Goal: Complete application form: Fill out and submit a form for a specific purpose

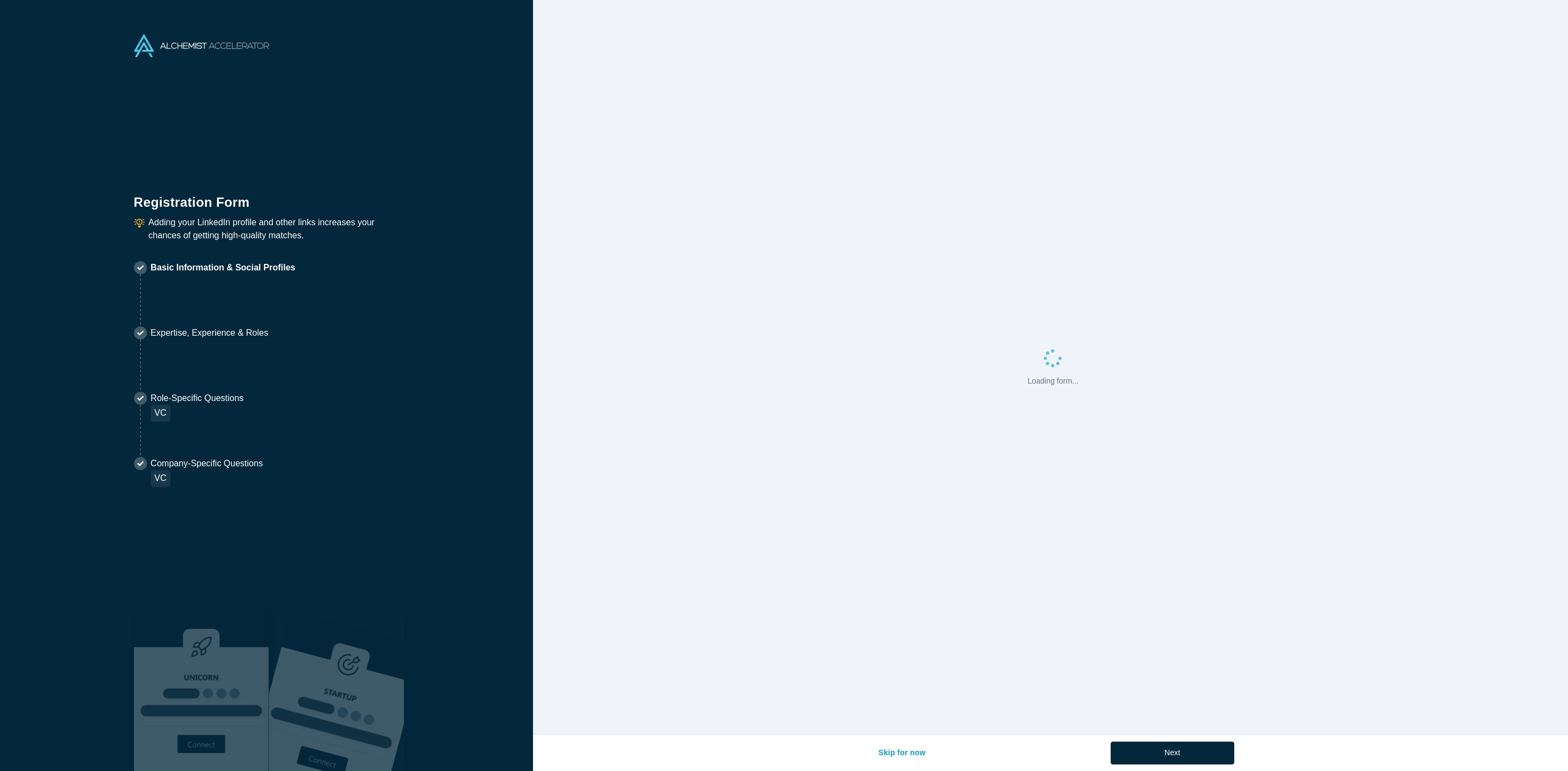
select select "US"
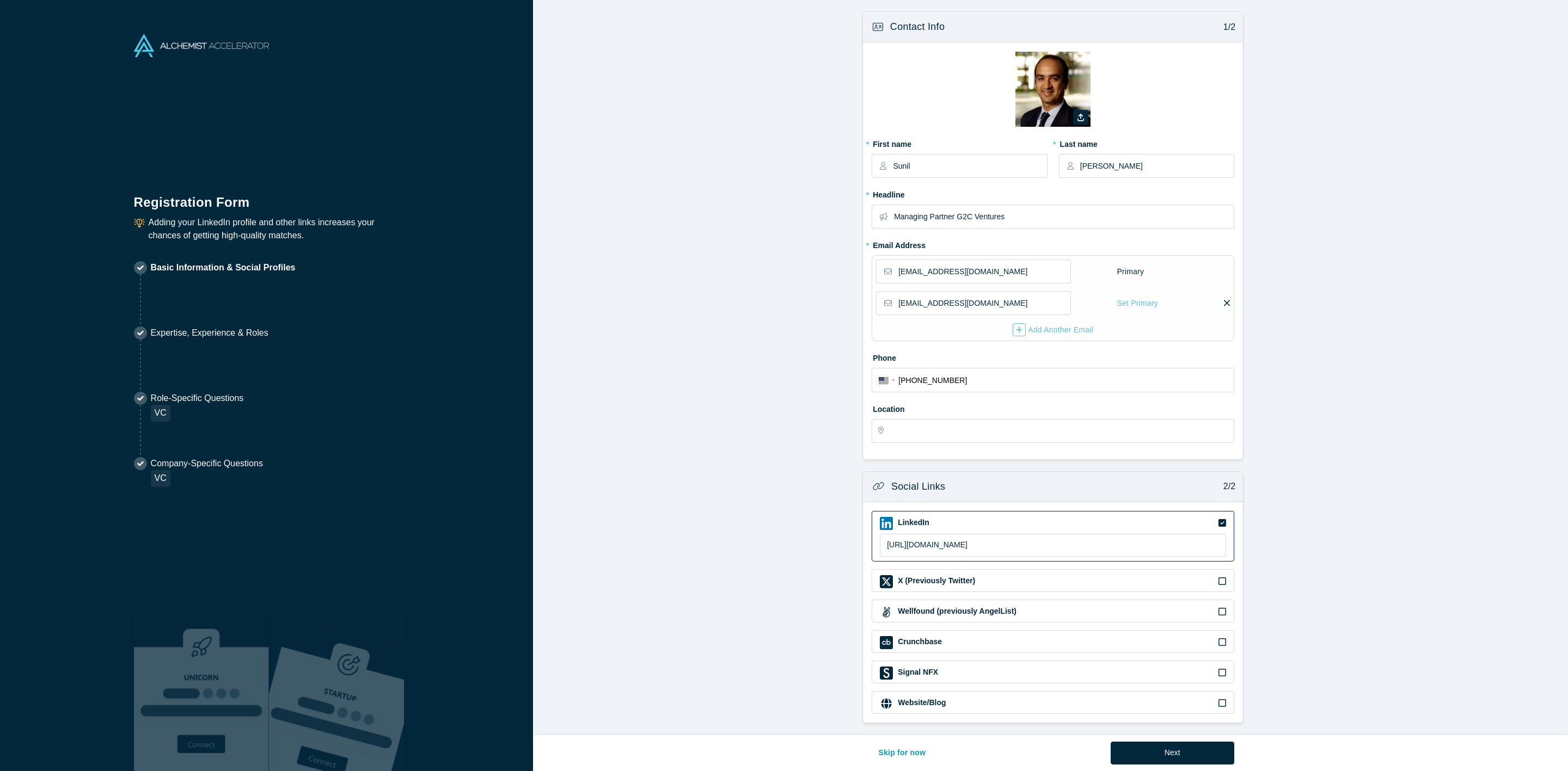
type input "[GEOGRAPHIC_DATA], [GEOGRAPHIC_DATA], [GEOGRAPHIC_DATA]"
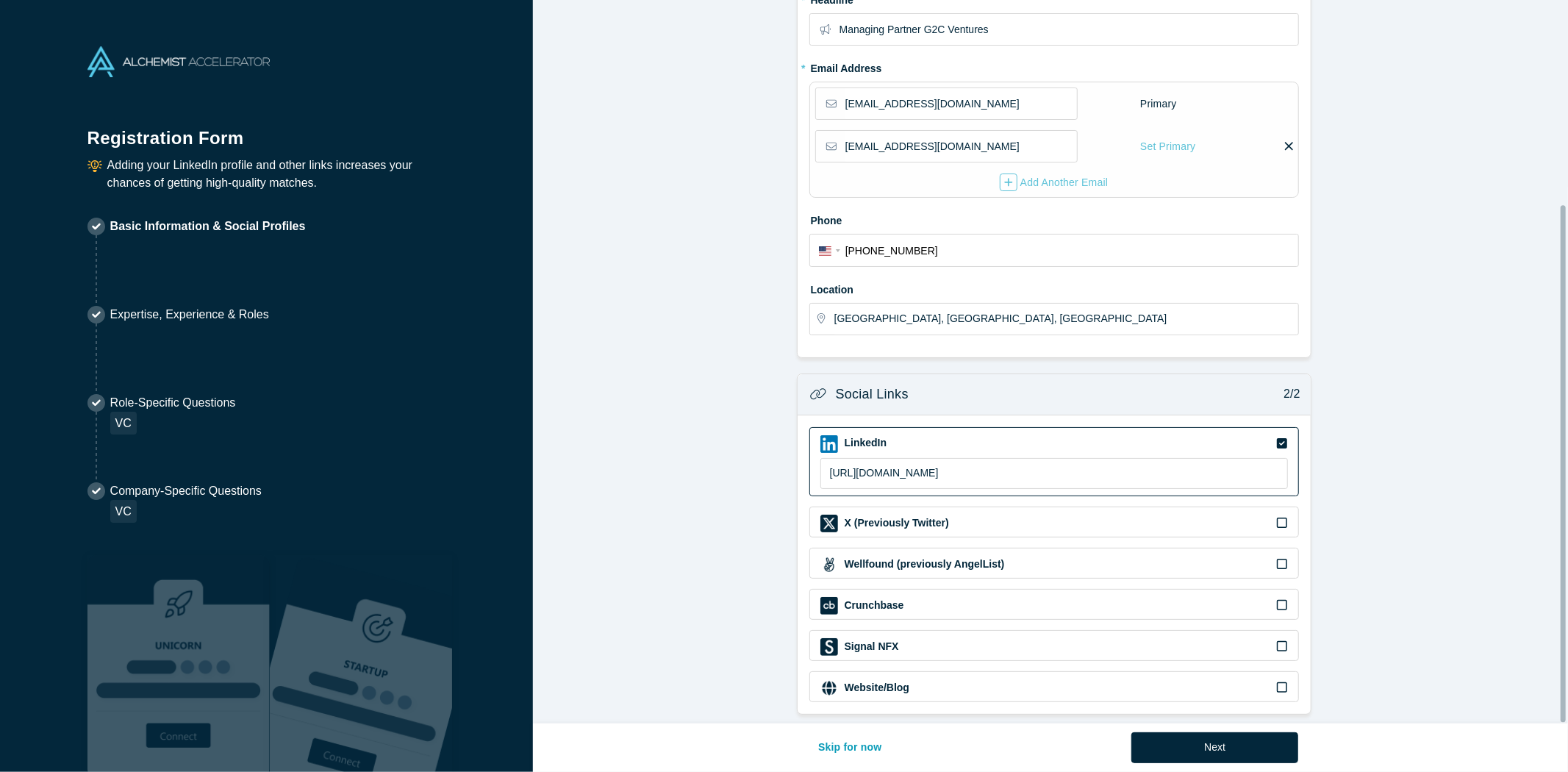
scroll to position [283, 0]
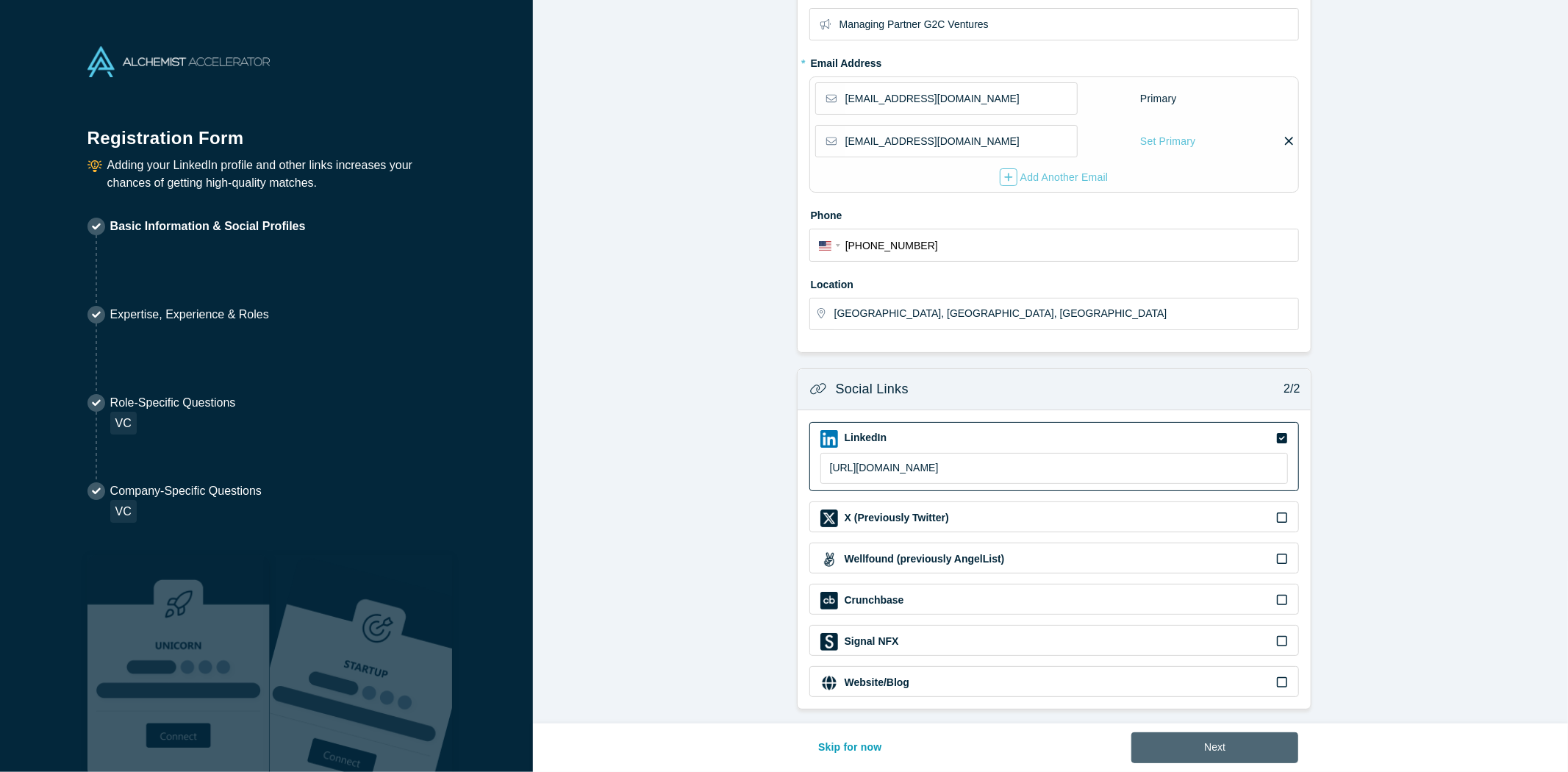
click at [1215, 747] on button "Next" at bounding box center [1215, 748] width 167 height 31
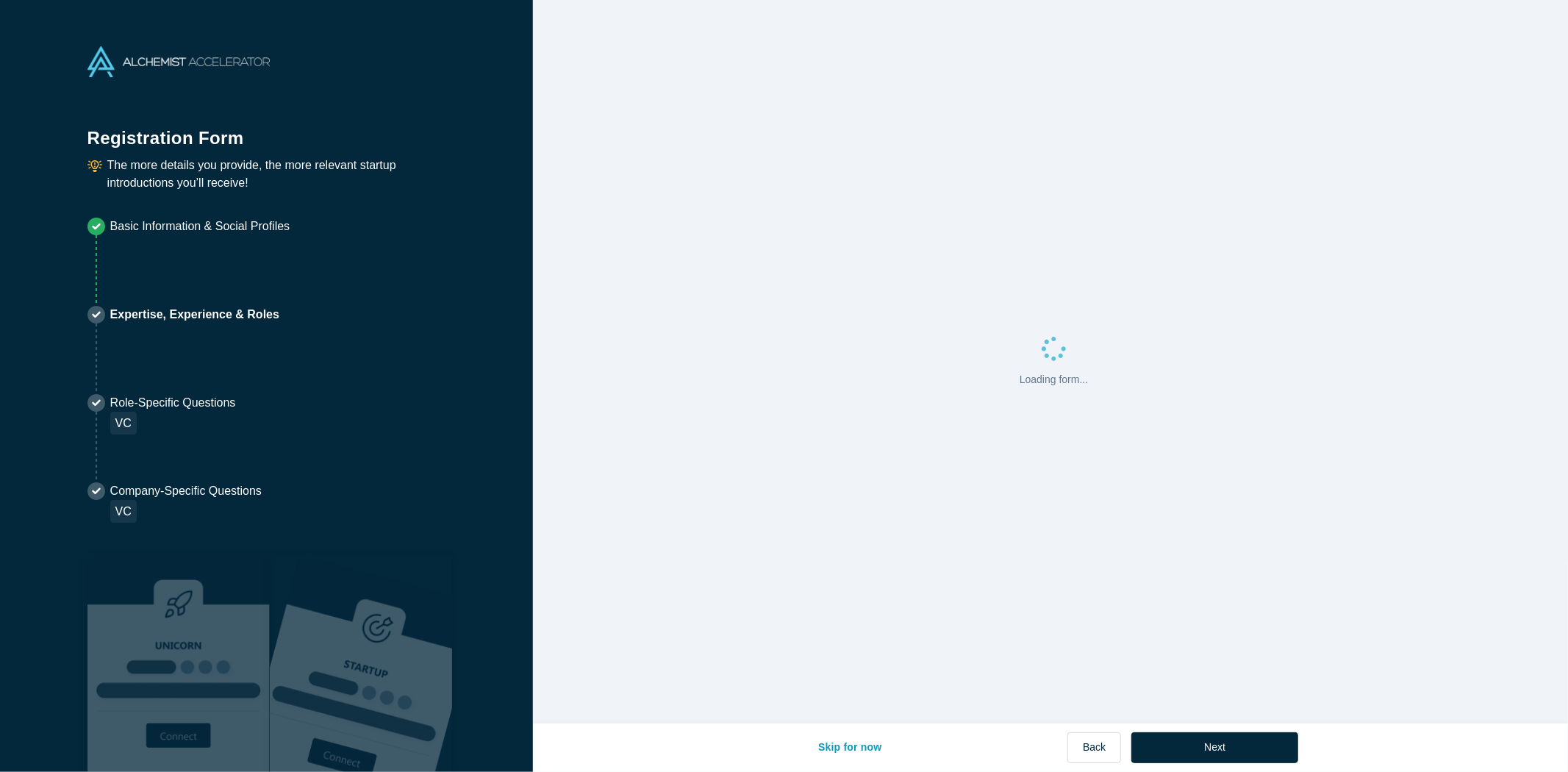
scroll to position [0, 0]
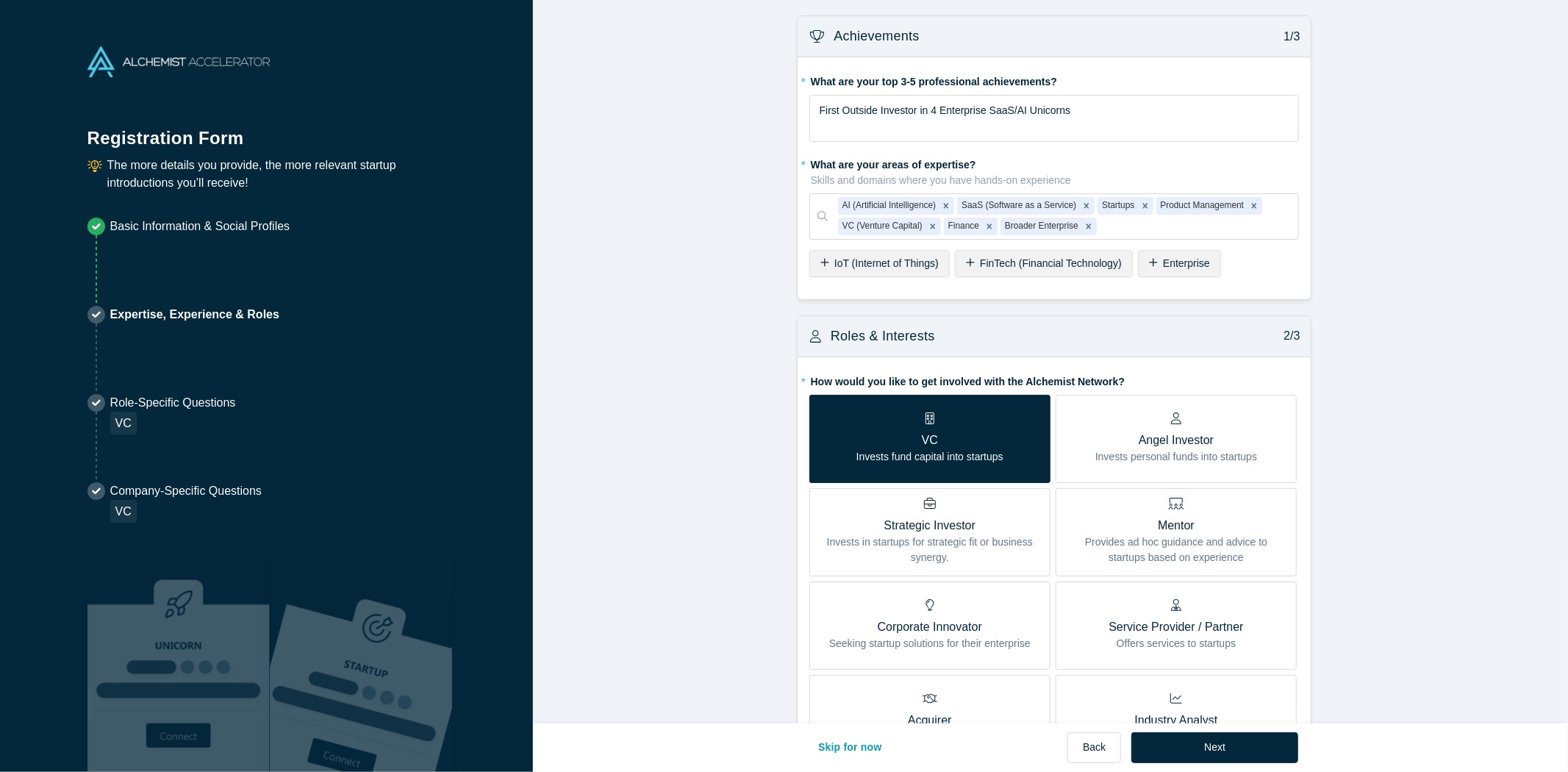
click at [1152, 261] on div "Enterprise" at bounding box center [1179, 263] width 83 height 27
click at [1152, 225] on icon "Remove Enterprise" at bounding box center [1155, 227] width 5 height 5
click at [1083, 224] on icon "Remove Broader Enterprise" at bounding box center [1088, 226] width 11 height 11
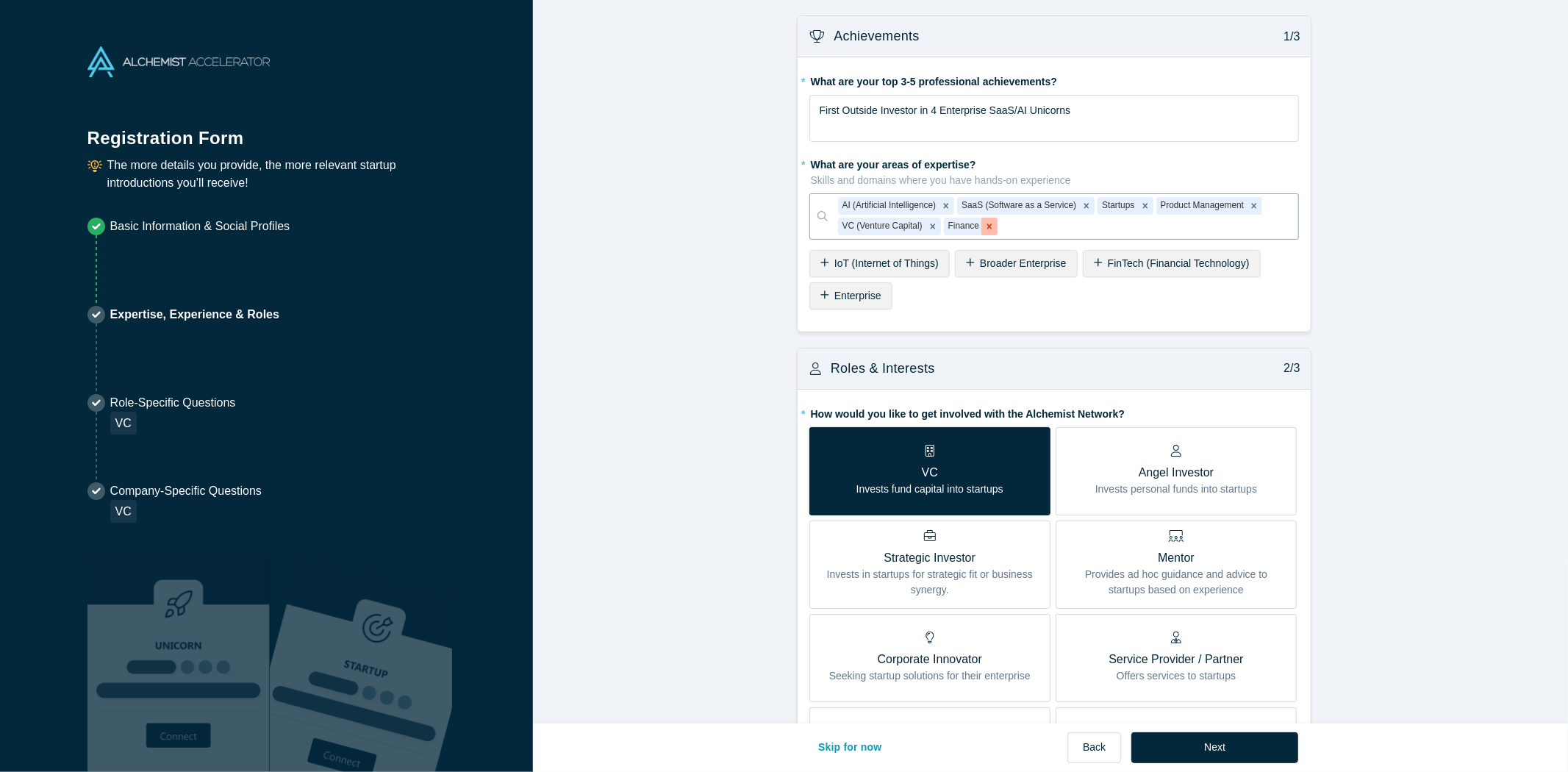
click at [985, 230] on icon "Remove Finance" at bounding box center [989, 226] width 11 height 11
click at [929, 229] on icon "Remove VC (Venture Capital)" at bounding box center [933, 226] width 11 height 11
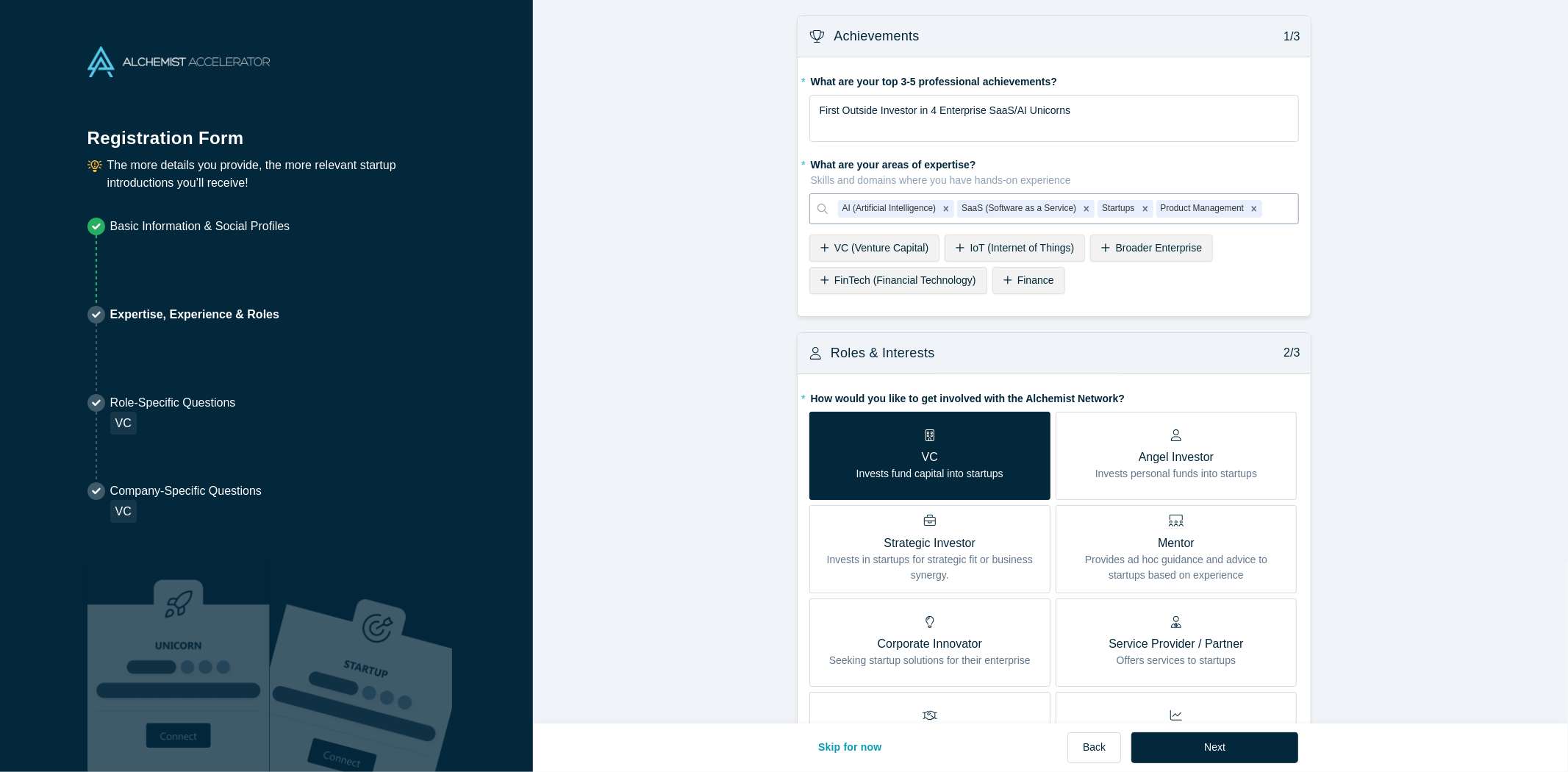
click at [1003, 276] on icon at bounding box center [1008, 280] width 9 height 11
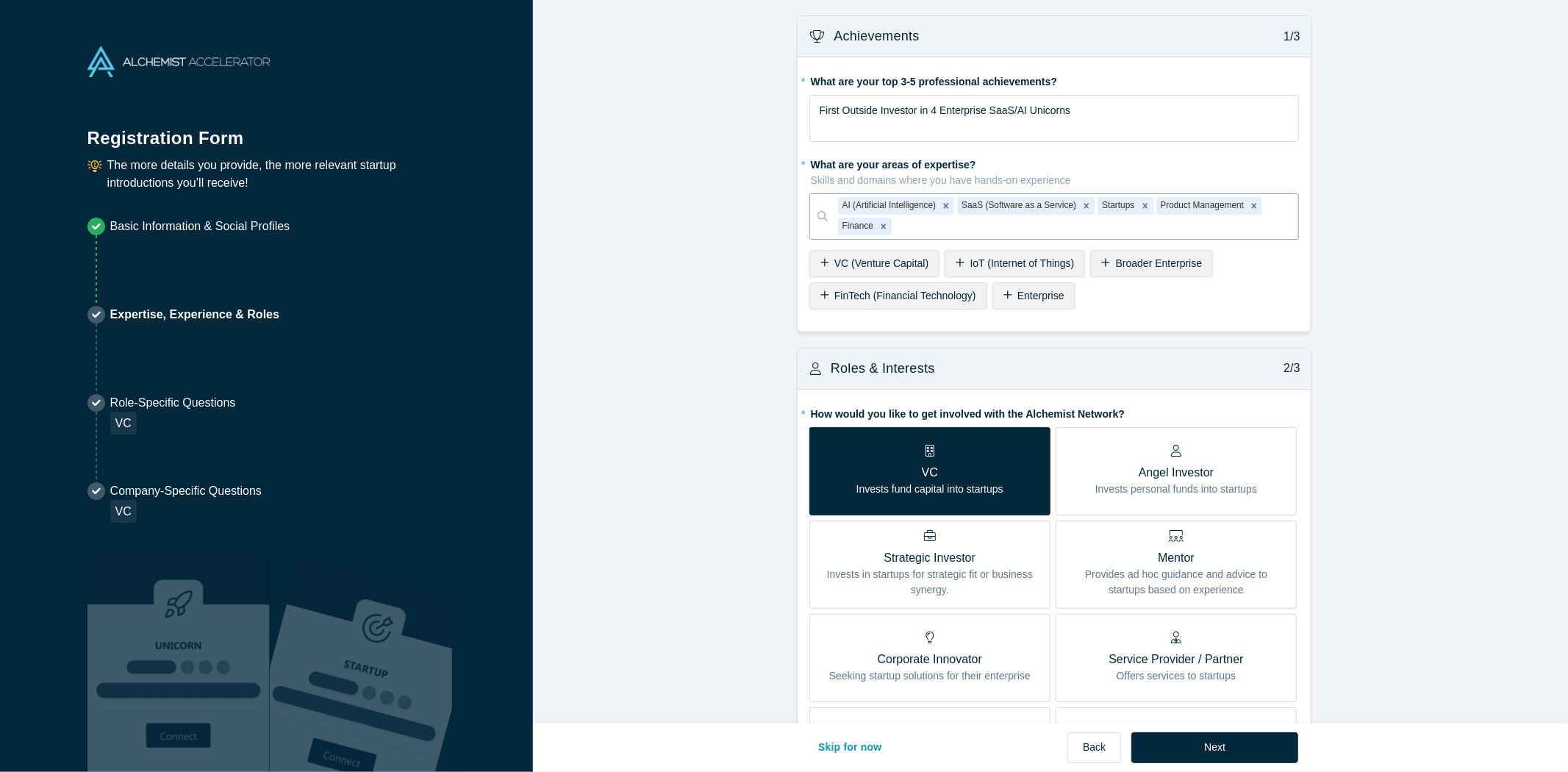
click at [1101, 261] on icon at bounding box center [1105, 262] width 9 height 11
click at [825, 258] on icon at bounding box center [824, 262] width 9 height 11
click at [1149, 268] on icon at bounding box center [1153, 262] width 9 height 11
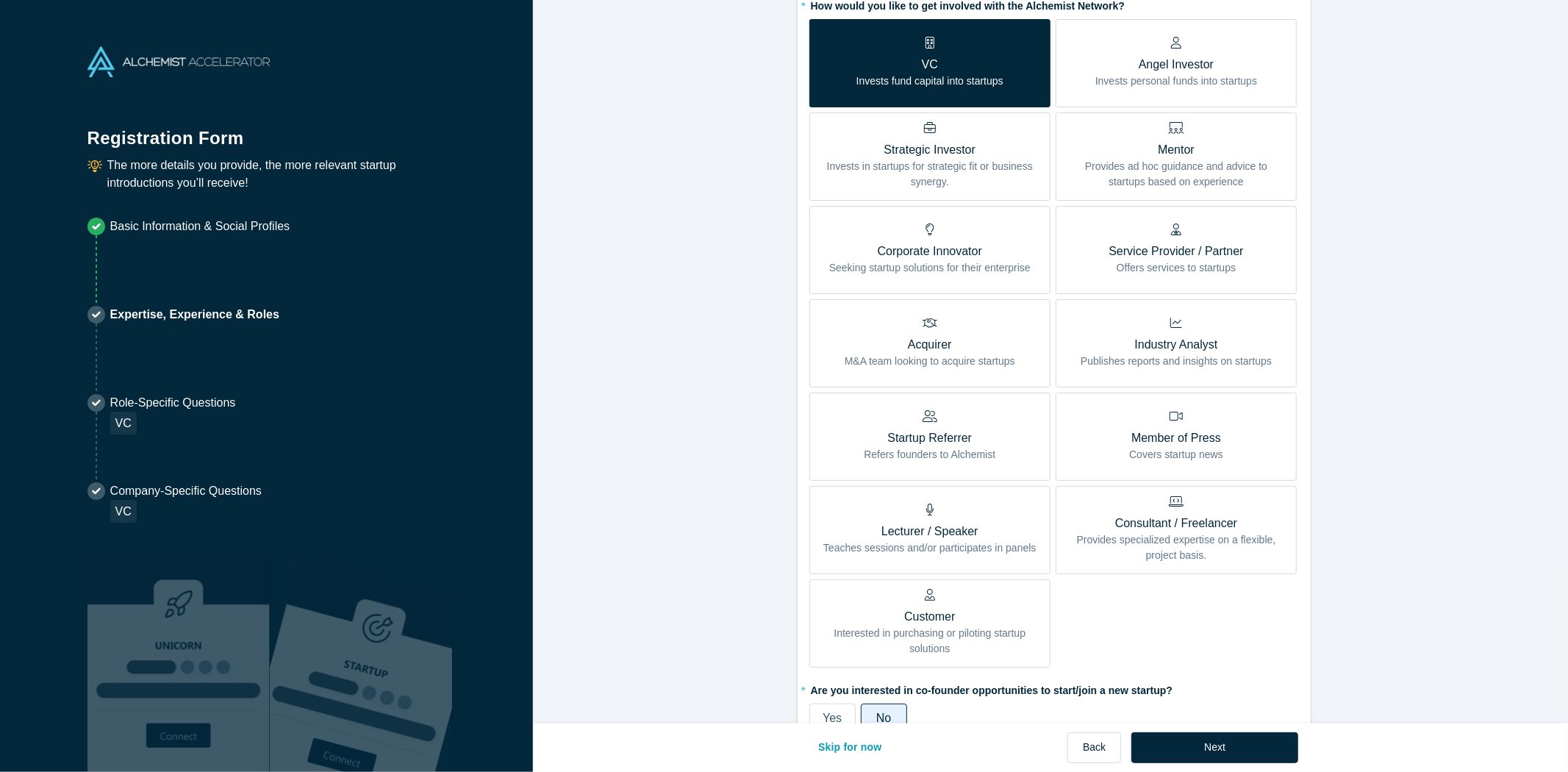
click at [1164, 84] on p "Invests personal funds into startups" at bounding box center [1176, 81] width 162 height 16
click at [0, 0] on input "Angel Investor Invests personal funds into startups" at bounding box center [0, 0] width 0 height 0
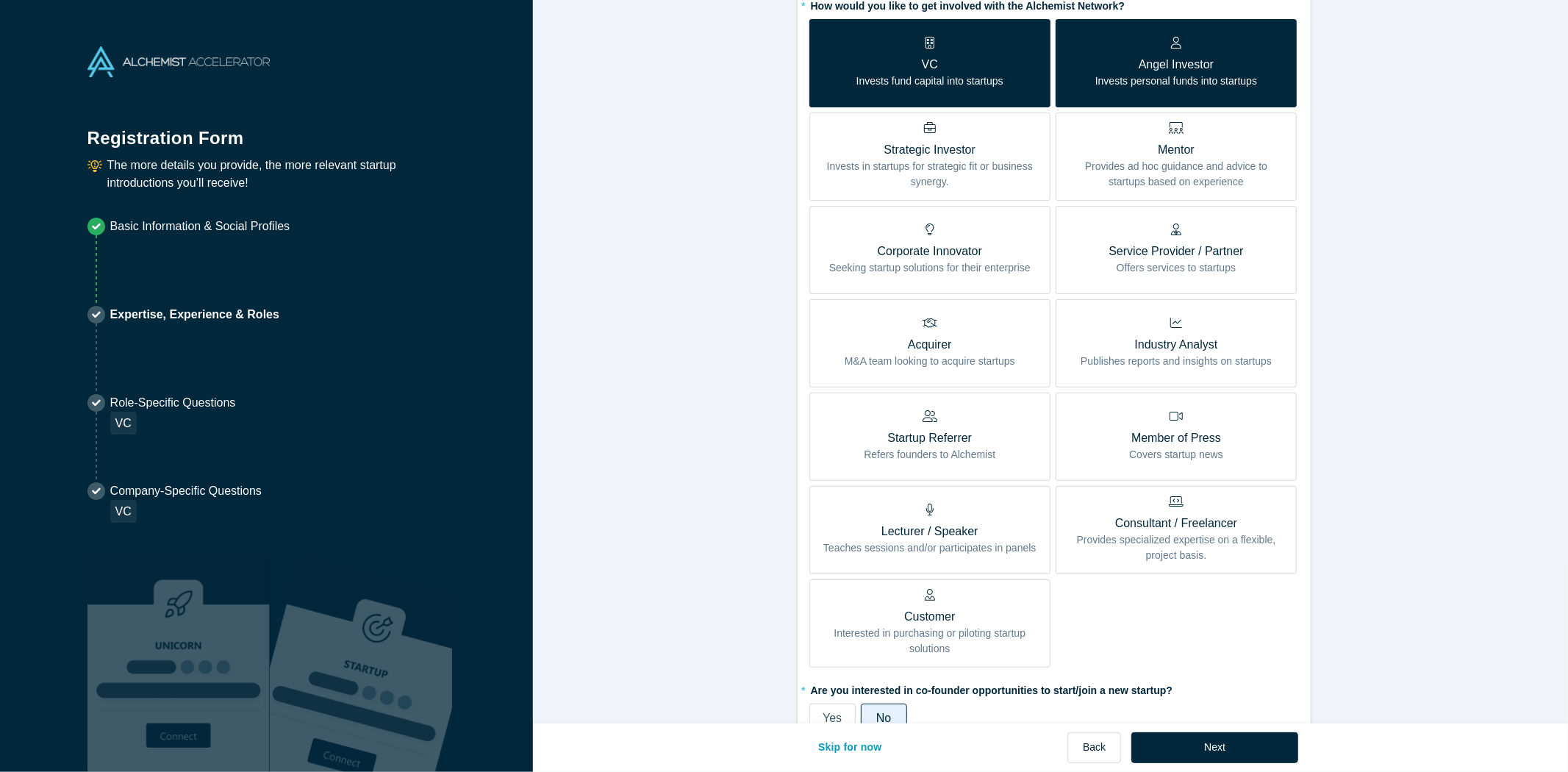
click at [1169, 133] on icon at bounding box center [1176, 127] width 15 height 12
click at [0, 0] on input "Mentor Provides ad hoc guidance and advice to startups based on experience" at bounding box center [0, 0] width 0 height 0
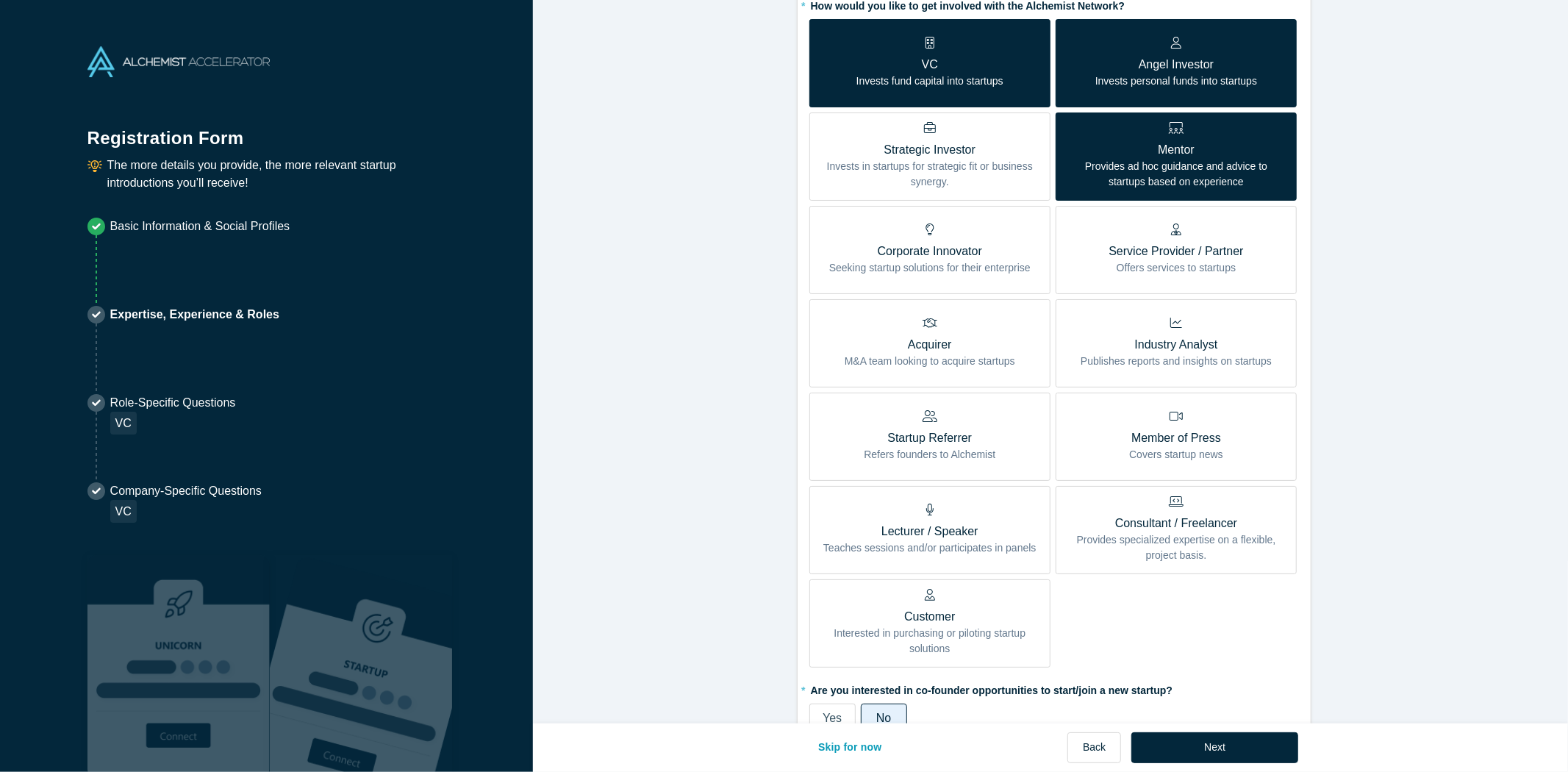
click at [966, 150] on p "Strategic Investor" at bounding box center [929, 150] width 219 height 17
click at [0, 0] on input "Strategic Investor Invests in startups for strategic fit or business synergy." at bounding box center [0, 0] width 0 height 0
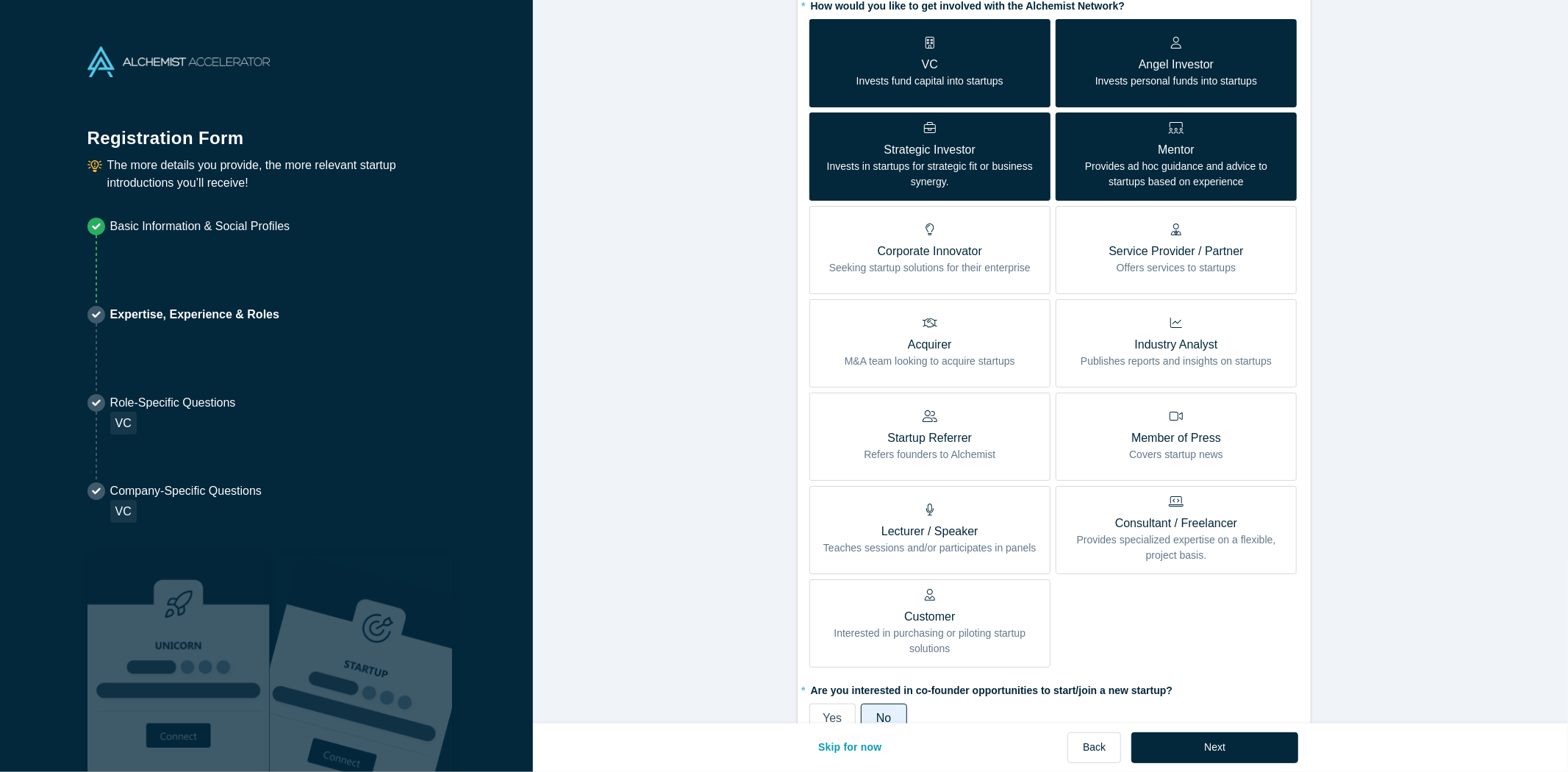
click at [999, 250] on p "Corporate Innovator" at bounding box center [929, 251] width 201 height 17
click at [0, 0] on input "Corporate Innovator Seeking startup solutions for their enterprise" at bounding box center [0, 0] width 0 height 0
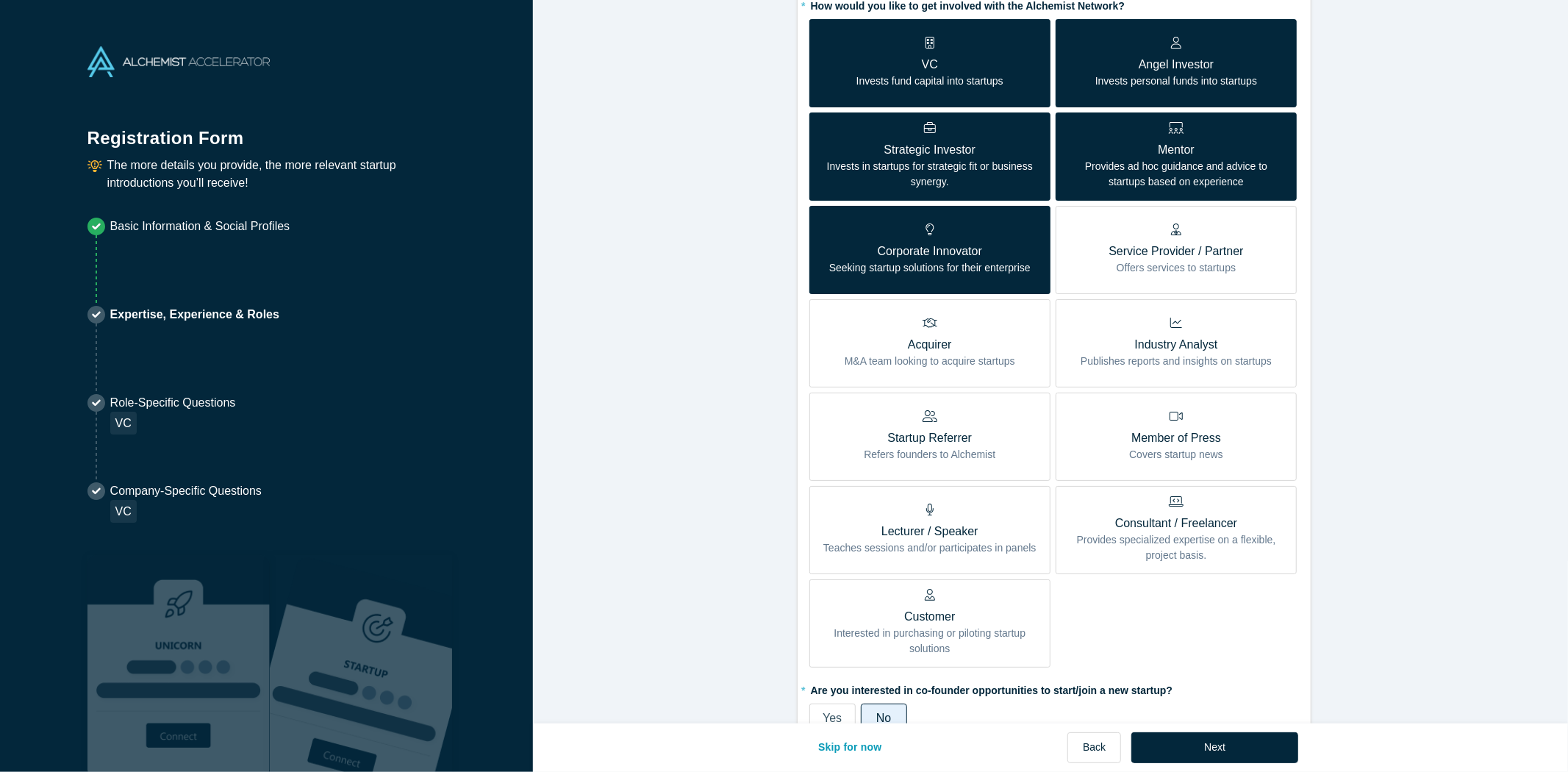
click at [1144, 255] on p "Service Provider / Partner" at bounding box center [1176, 251] width 135 height 17
click at [0, 0] on input "Service Provider / Partner Offers services to startups" at bounding box center [0, 0] width 0 height 0
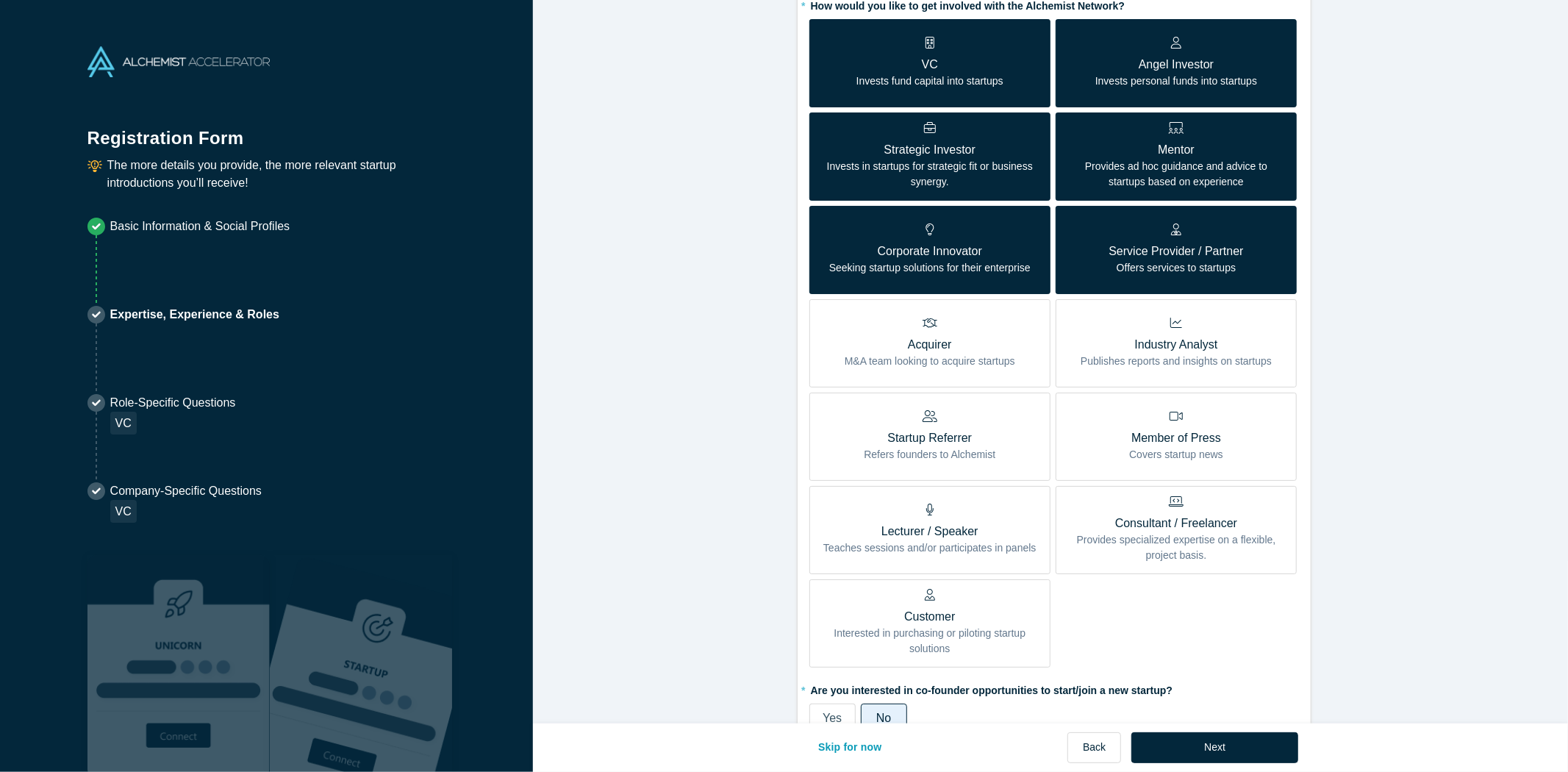
click at [994, 270] on p "Seeking startup solutions for their enterprise" at bounding box center [929, 268] width 201 height 16
click at [0, 0] on input "Corporate Innovator Seeking startup solutions for their enterprise" at bounding box center [0, 0] width 0 height 0
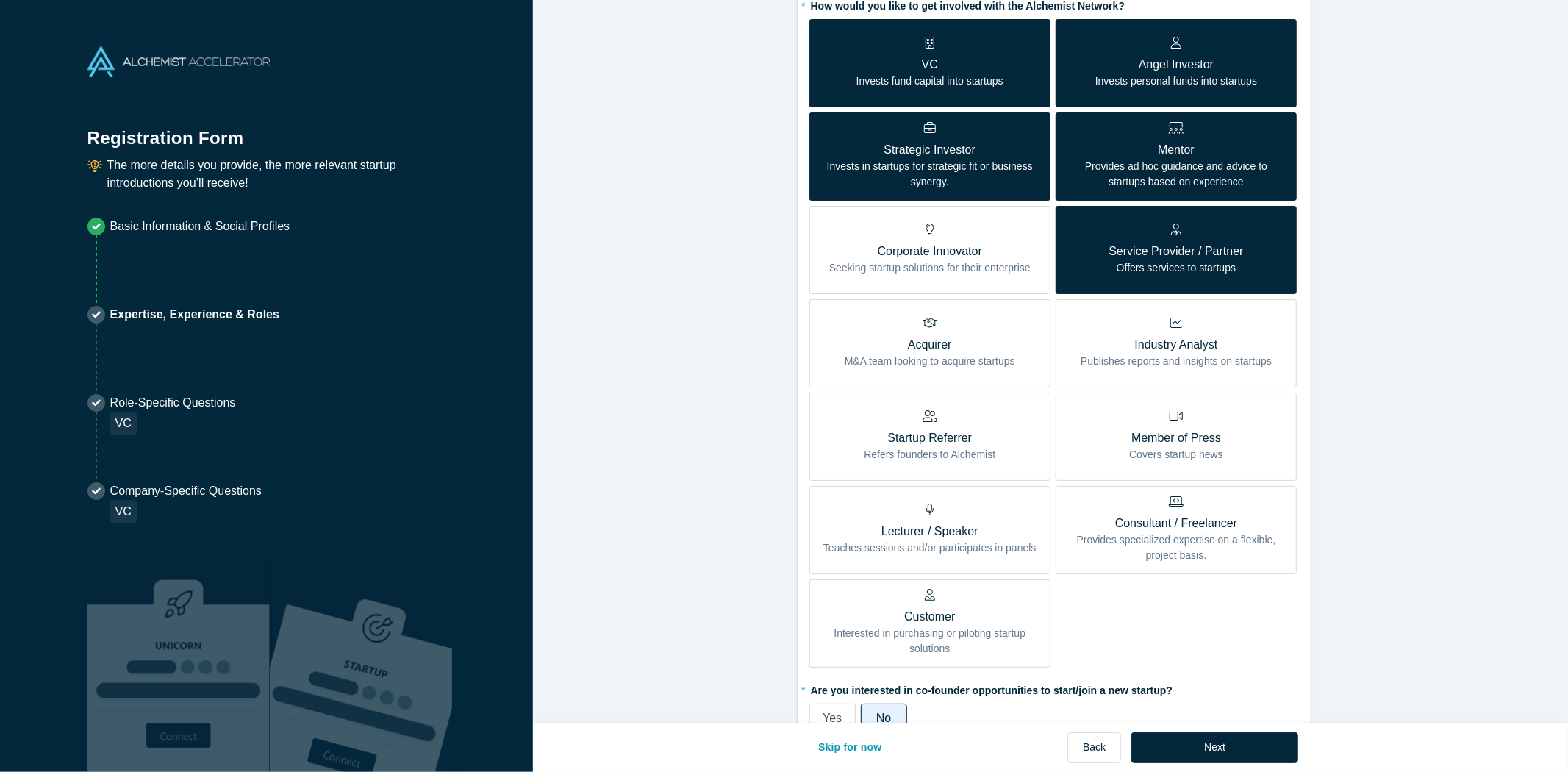
click at [934, 201] on label "Strategic Investor Invests in startups for strategic fit or business synergy." at bounding box center [929, 156] width 241 height 88
click at [0, 0] on input "Strategic Investor Invests in startups for strategic fit or business synergy." at bounding box center [0, 0] width 0 height 0
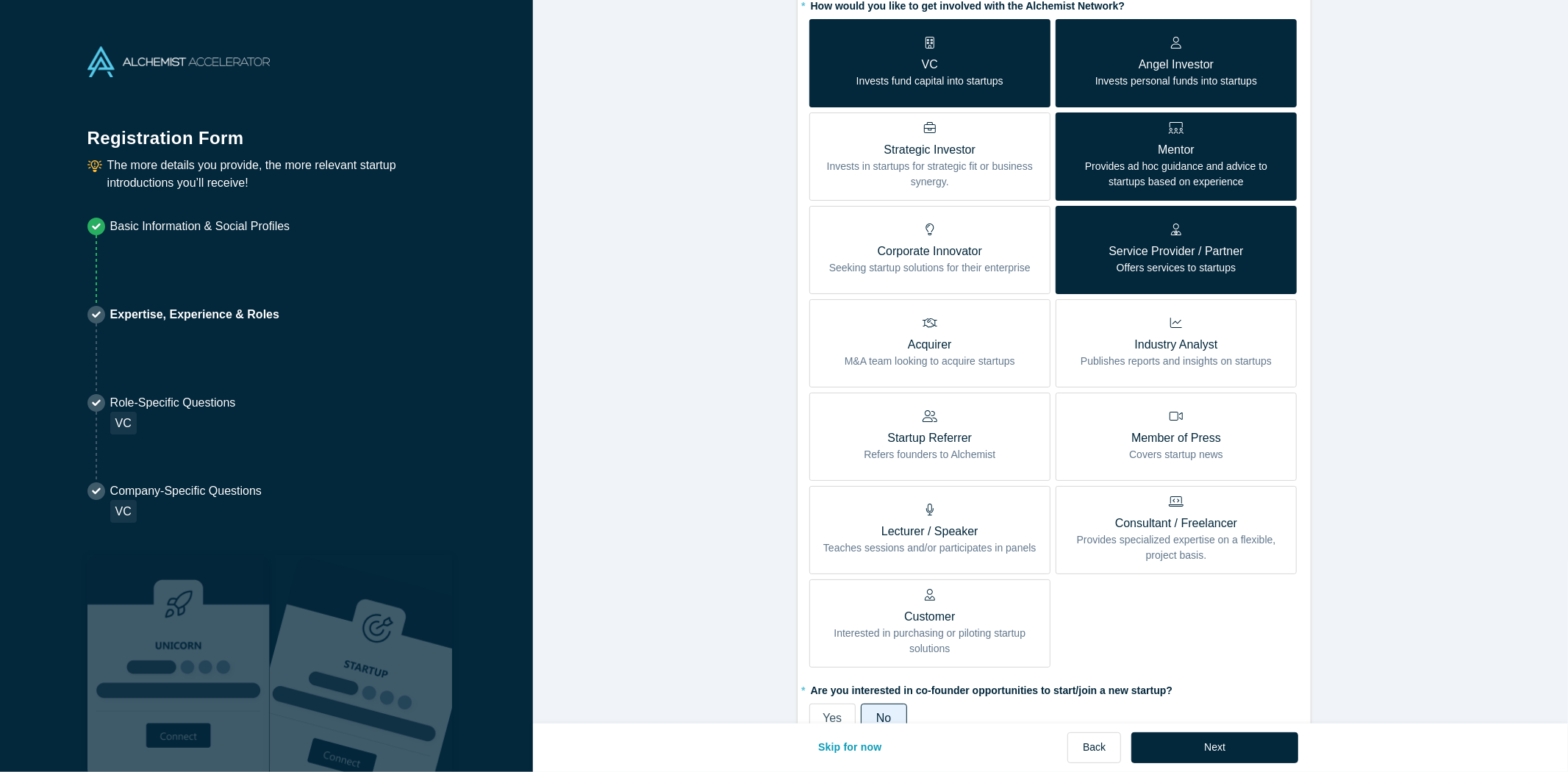
click at [1081, 177] on p "Provides ad hoc guidance and advice to startups based on experience" at bounding box center [1176, 174] width 219 height 31
click at [0, 0] on input "Mentor Provides ad hoc guidance and advice to startups based on experience" at bounding box center [0, 0] width 0 height 0
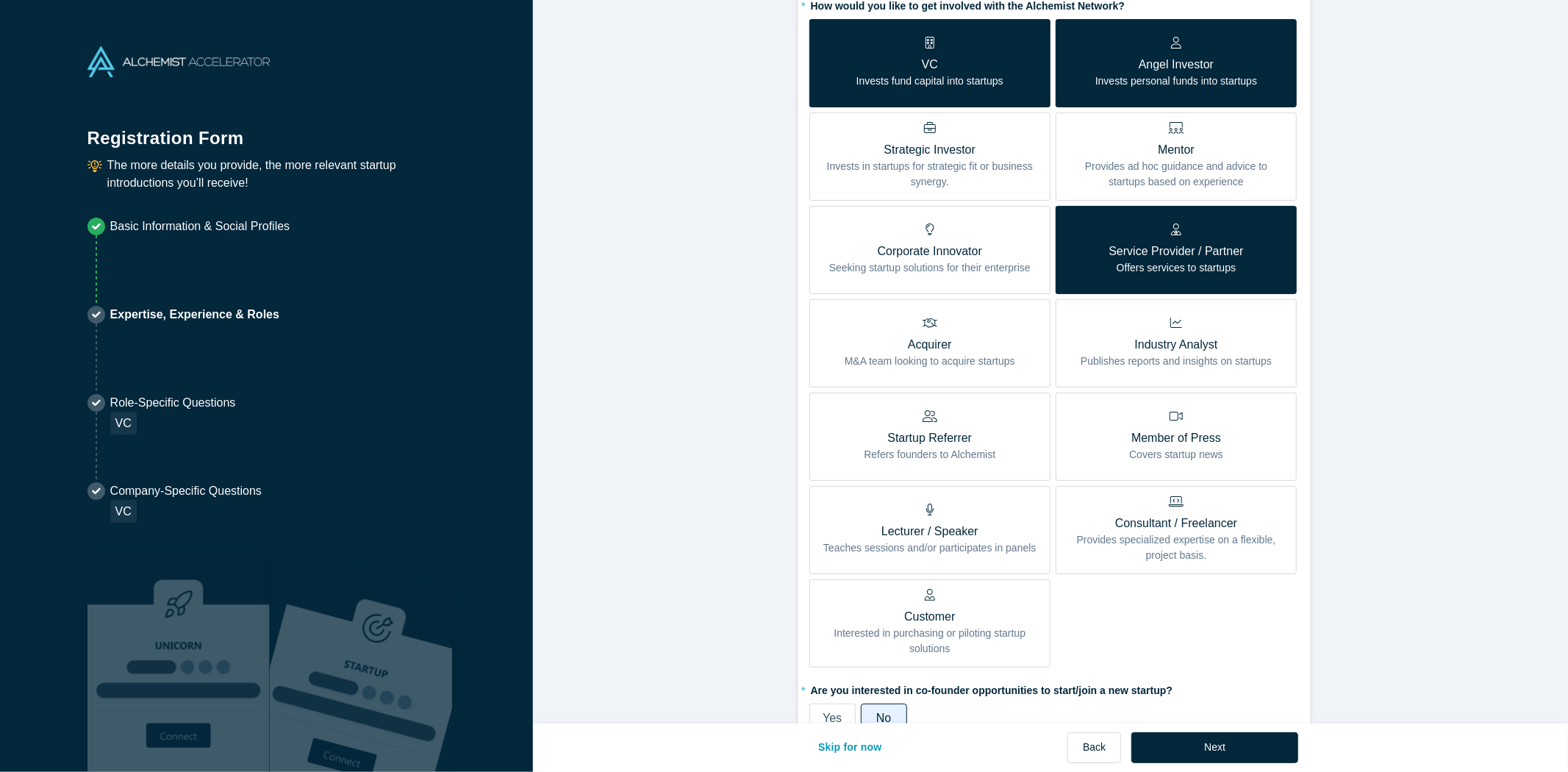
click at [1131, 239] on div "Service Provider / Partner Offers services to startups" at bounding box center [1176, 250] width 135 height 53
click at [0, 0] on input "Service Provider / Partner Offers services to startups" at bounding box center [0, 0] width 0 height 0
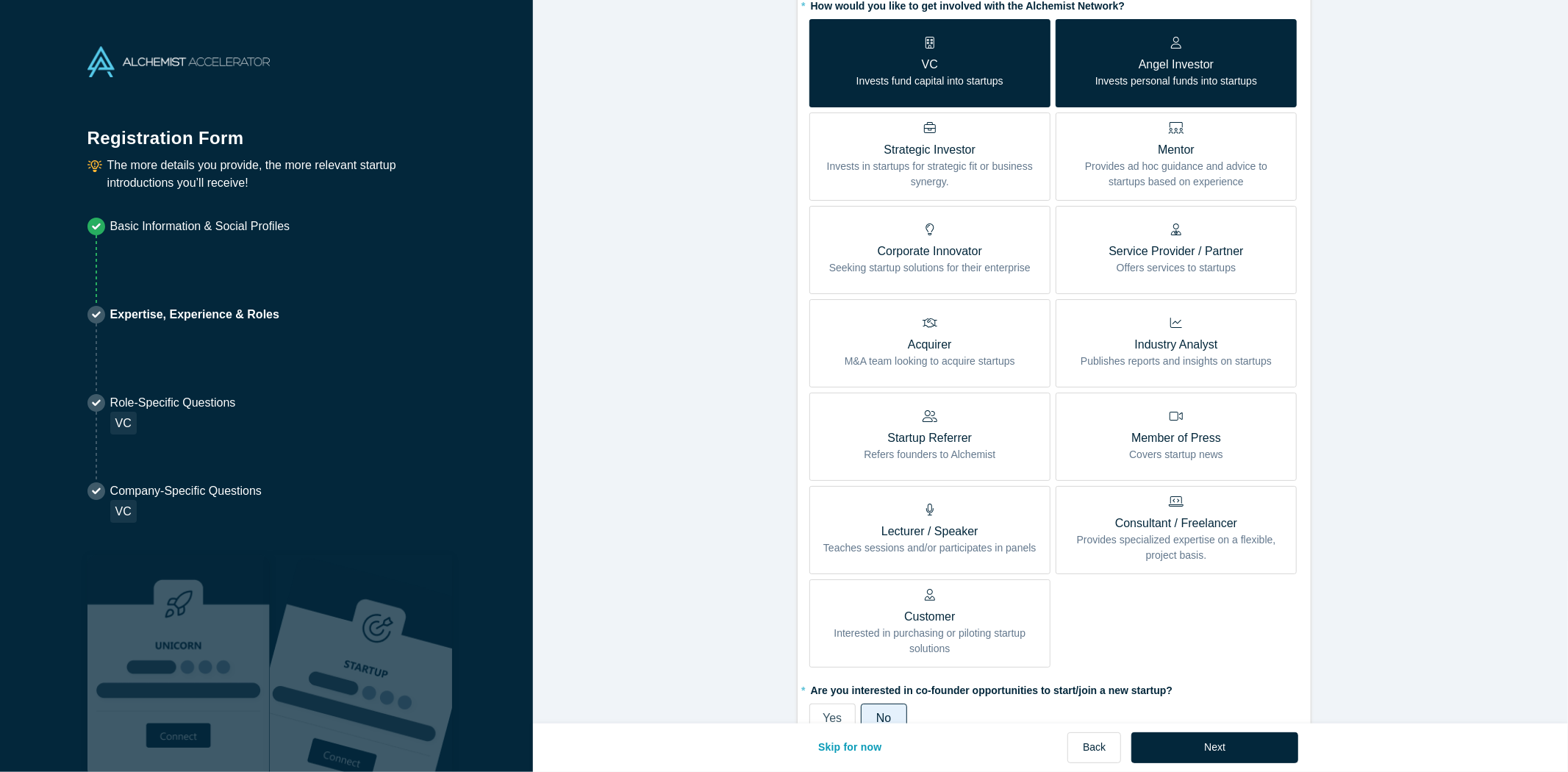
click at [1132, 65] on p "Angel Investor" at bounding box center [1176, 64] width 162 height 17
click at [0, 0] on input "Angel Investor Invests personal funds into startups" at bounding box center [0, 0] width 0 height 0
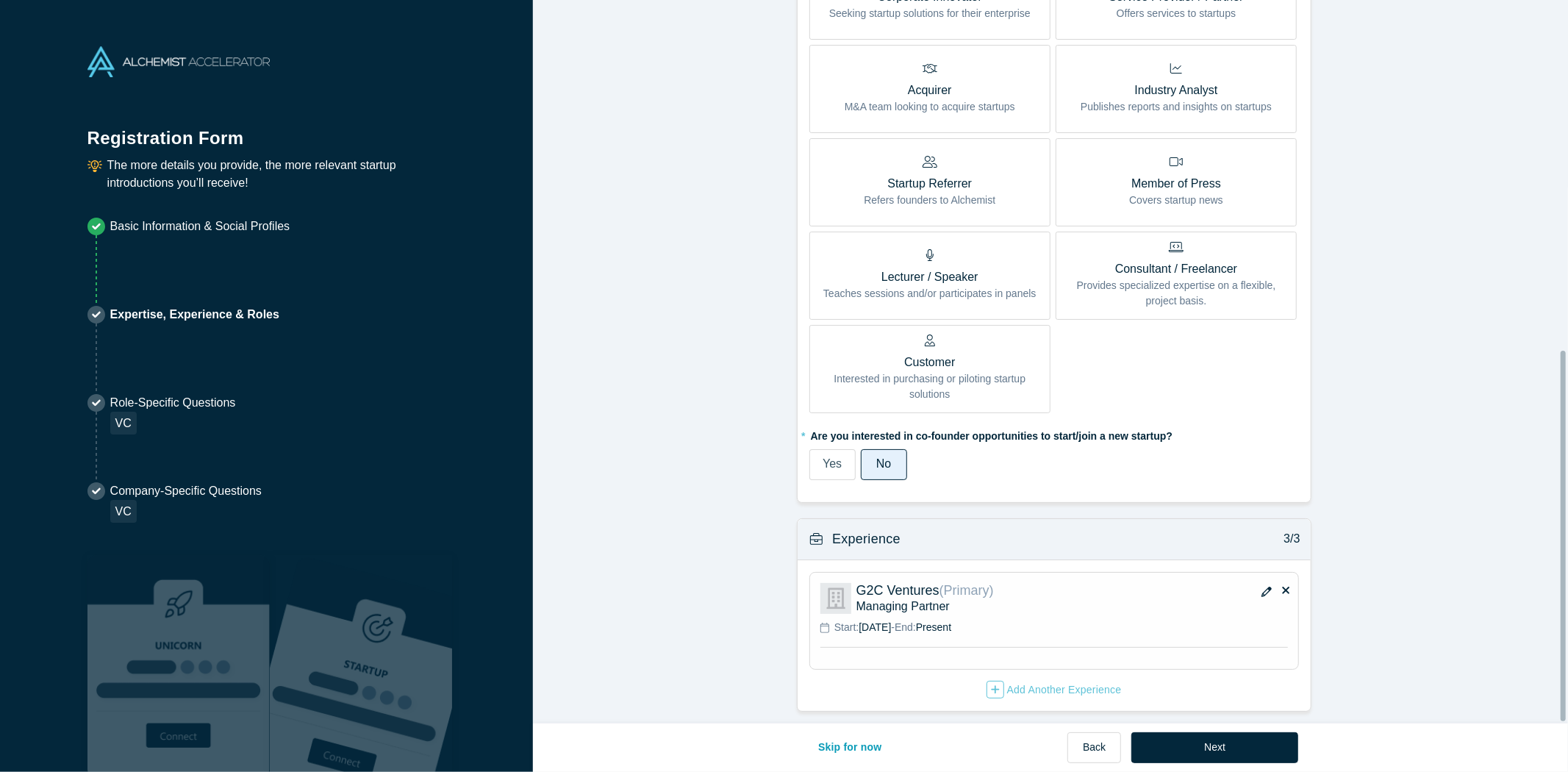
scroll to position [679, 0]
click at [812, 451] on label "Yes" at bounding box center [832, 463] width 46 height 31
click at [0, 0] on input "Yes" at bounding box center [0, 0] width 0 height 0
click at [897, 447] on label "No" at bounding box center [883, 463] width 46 height 31
click at [0, 0] on input "No" at bounding box center [0, 0] width 0 height 0
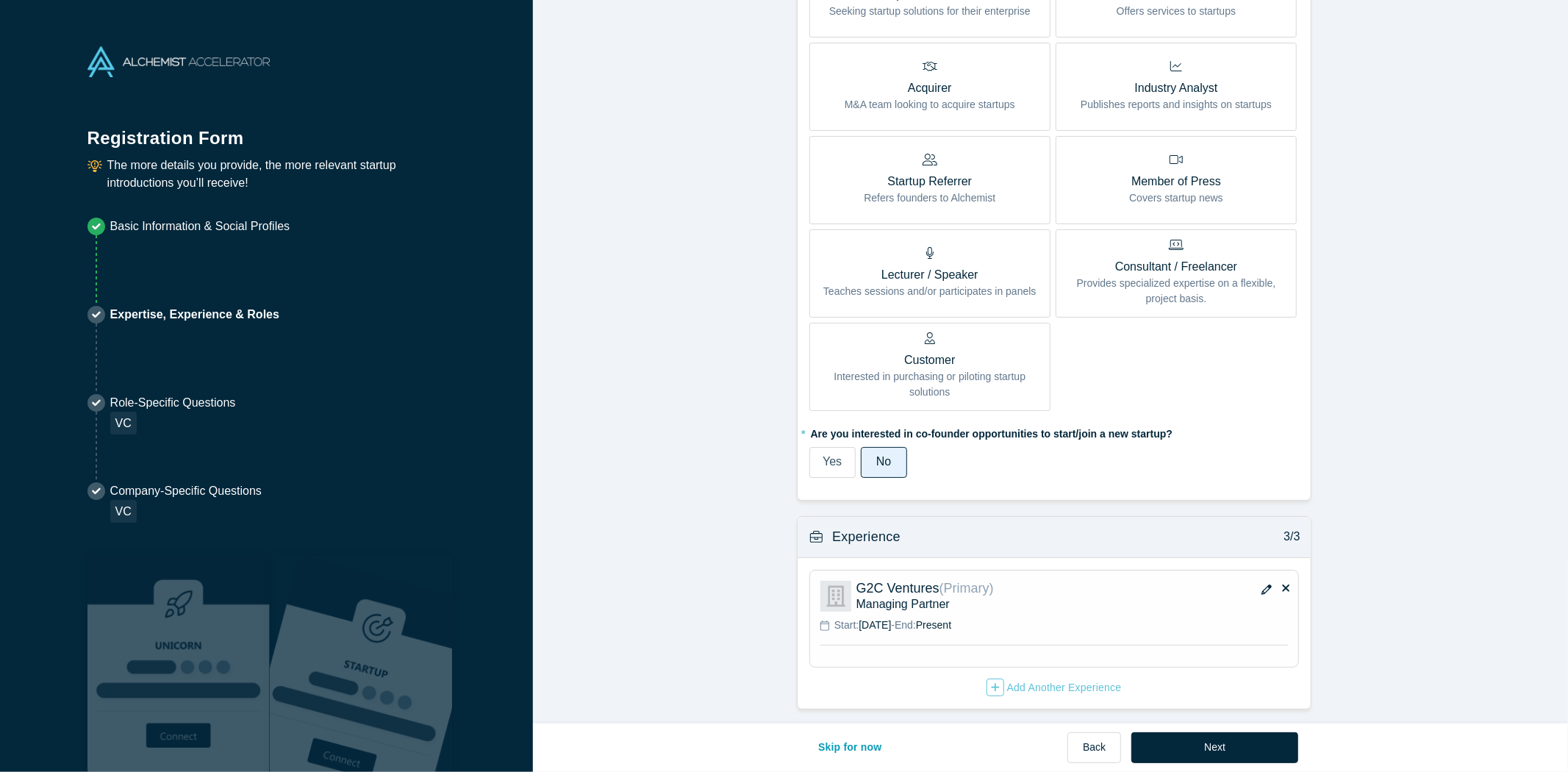
click at [1257, 580] on button "button" at bounding box center [1266, 590] width 22 height 21
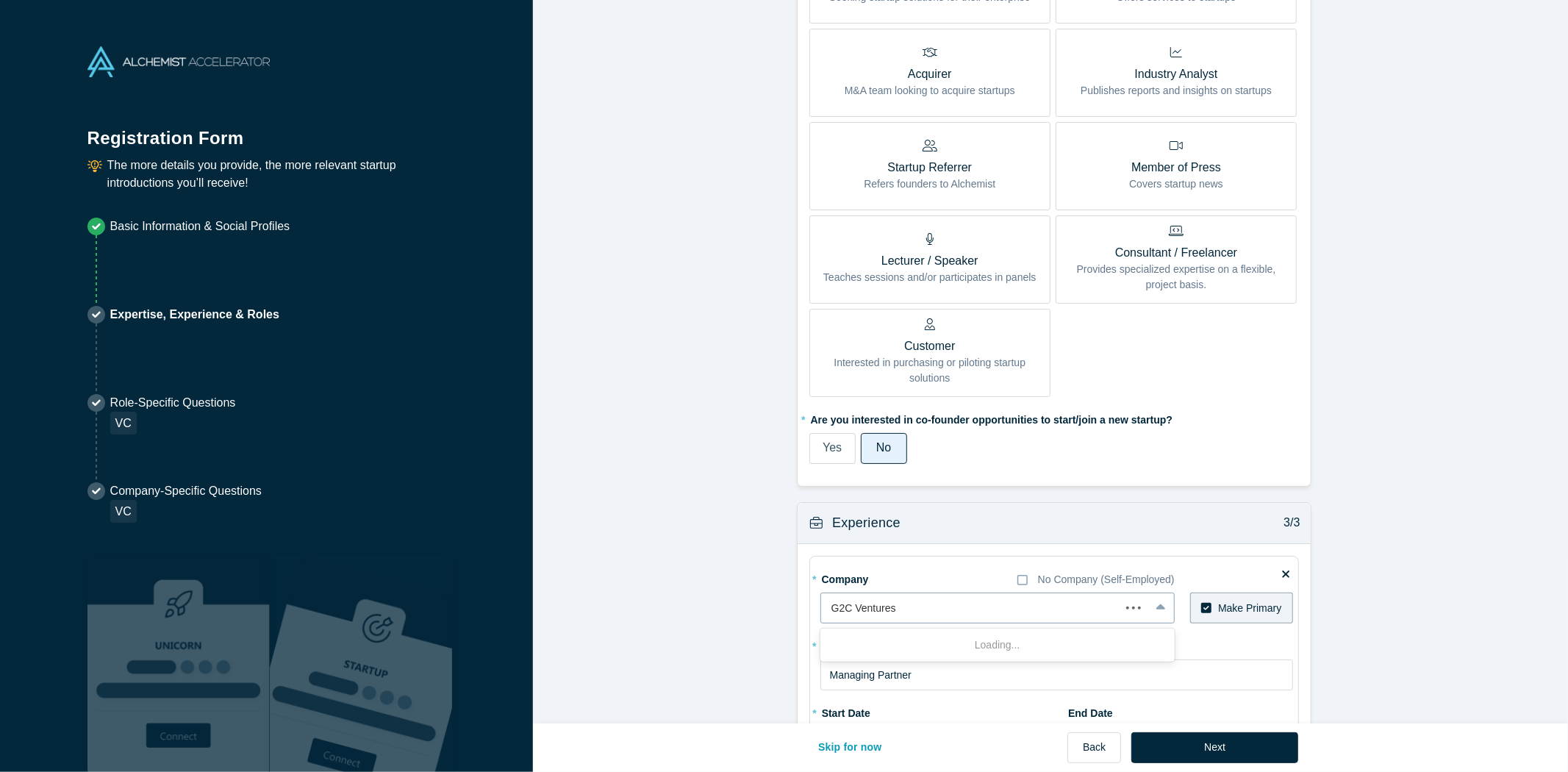
click at [1022, 606] on div at bounding box center [971, 608] width 279 height 18
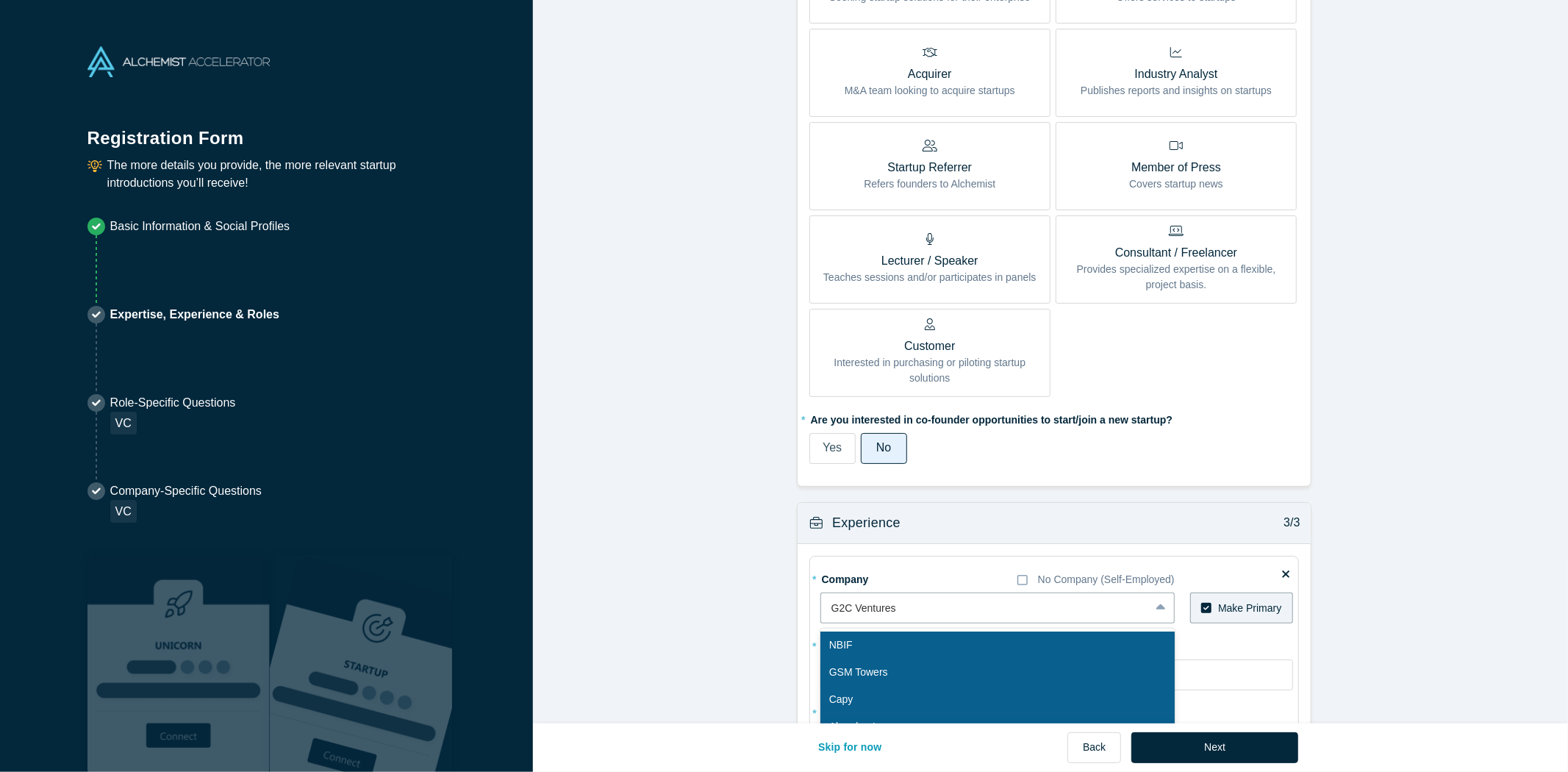
scroll to position [145, 0]
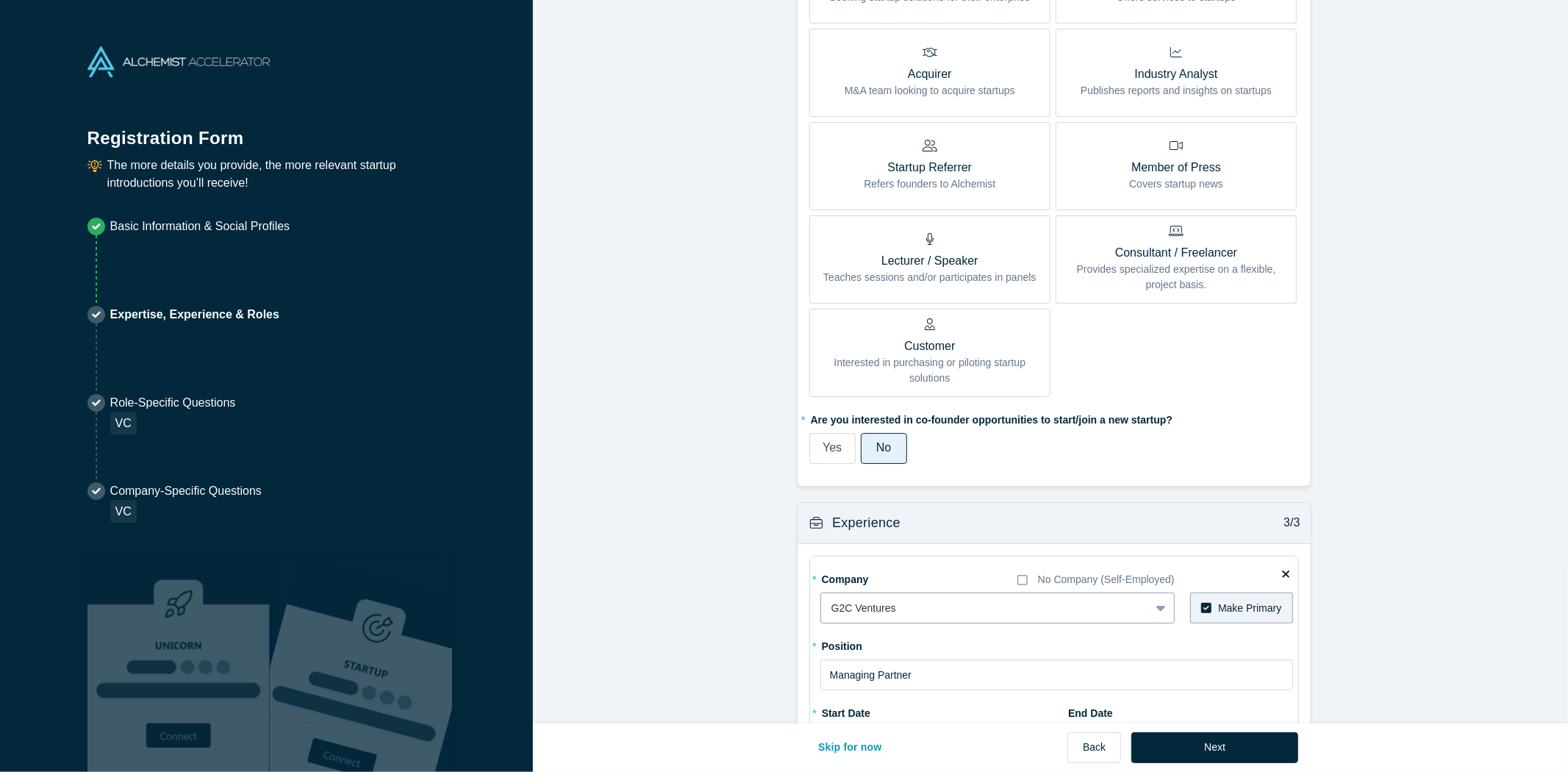
click at [909, 607] on div at bounding box center [985, 608] width 308 height 18
click at [728, 606] on form "Achievements 1/3 * What are your top 3-5 professional achievements? First Outsi…" at bounding box center [1053, 151] width 1041 height 1630
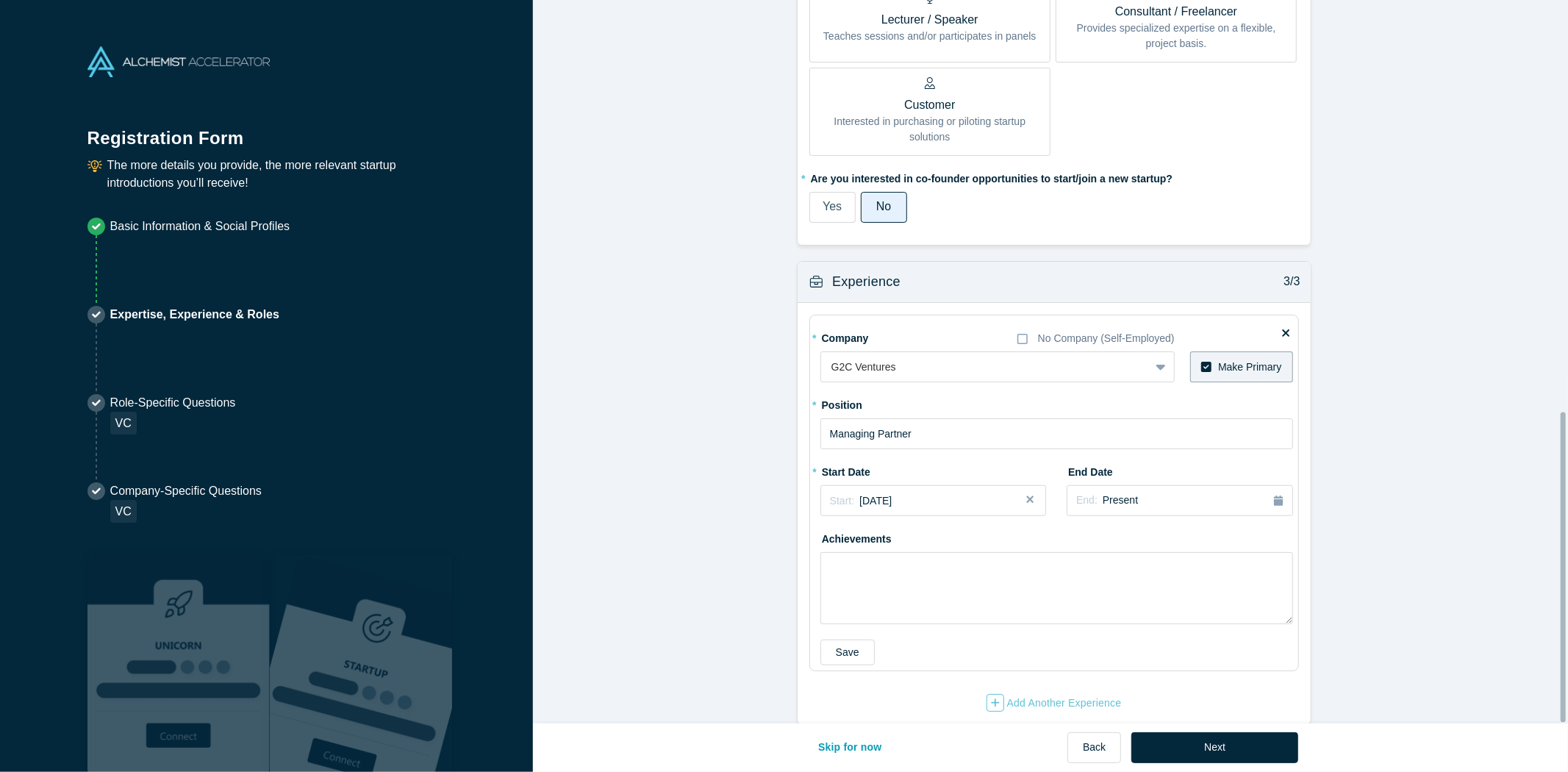
scroll to position [950, 0]
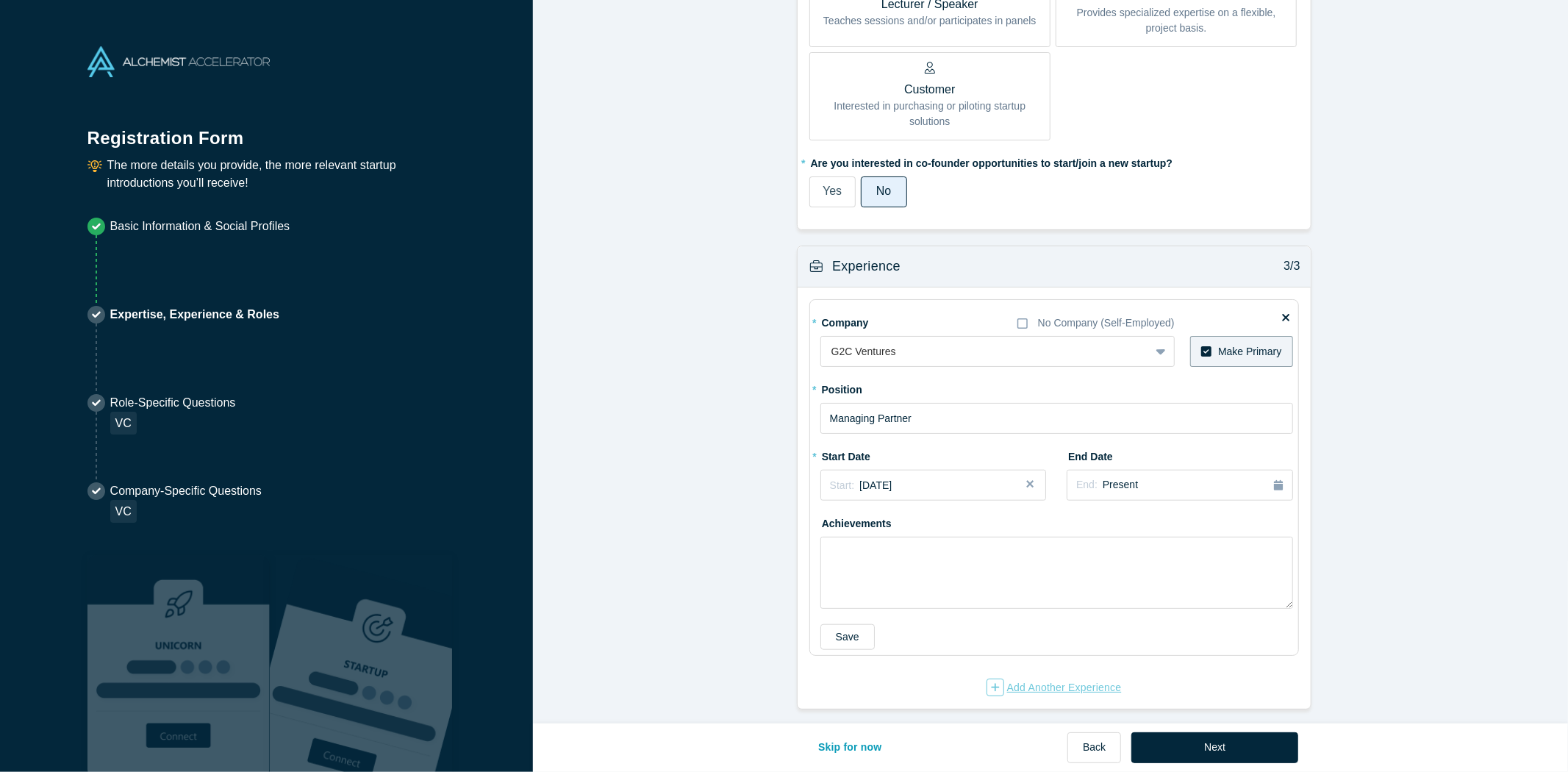
click at [1020, 681] on div "Add Another Experience" at bounding box center [1054, 687] width 136 height 17
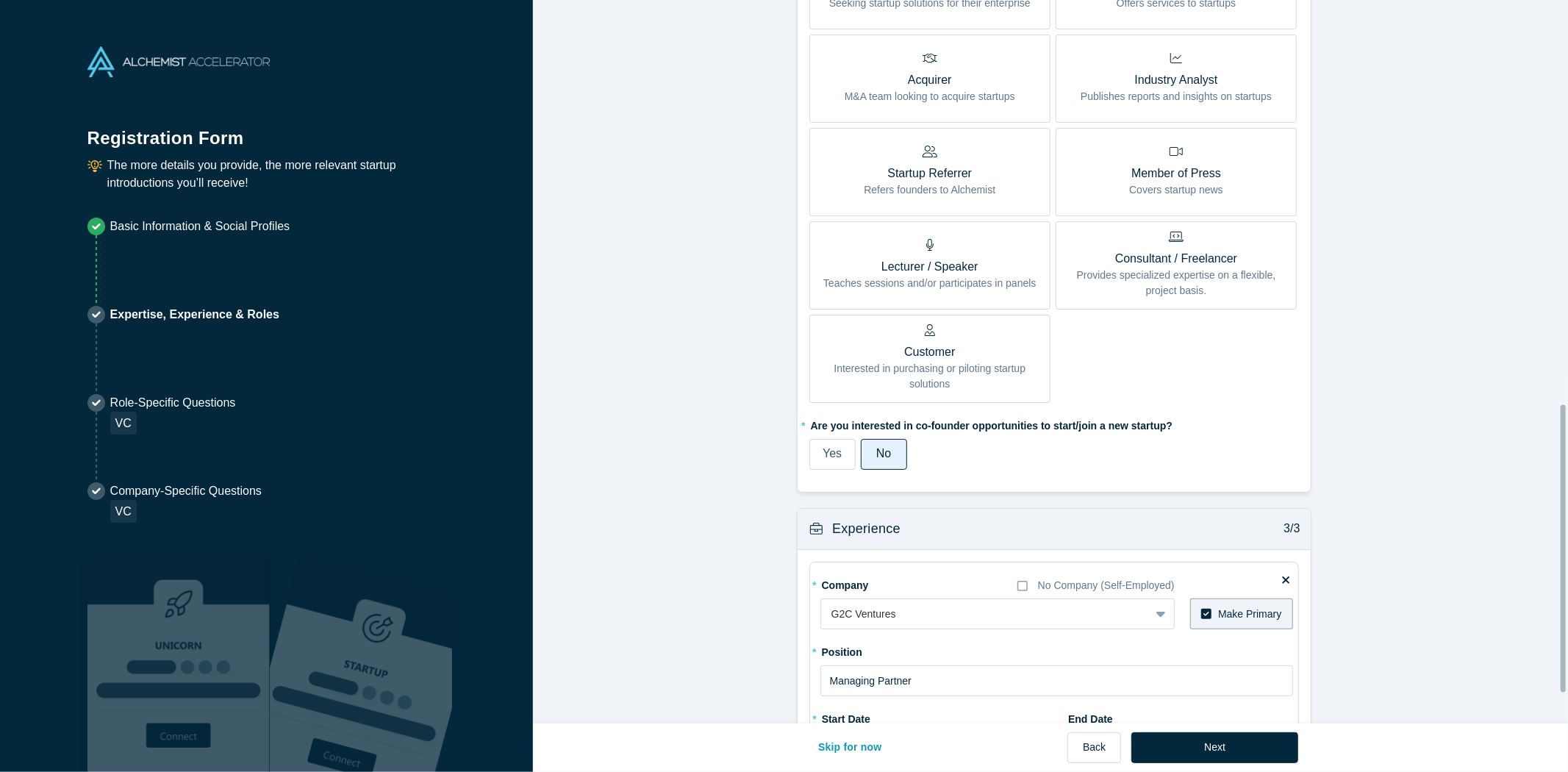
scroll to position [1082, 0]
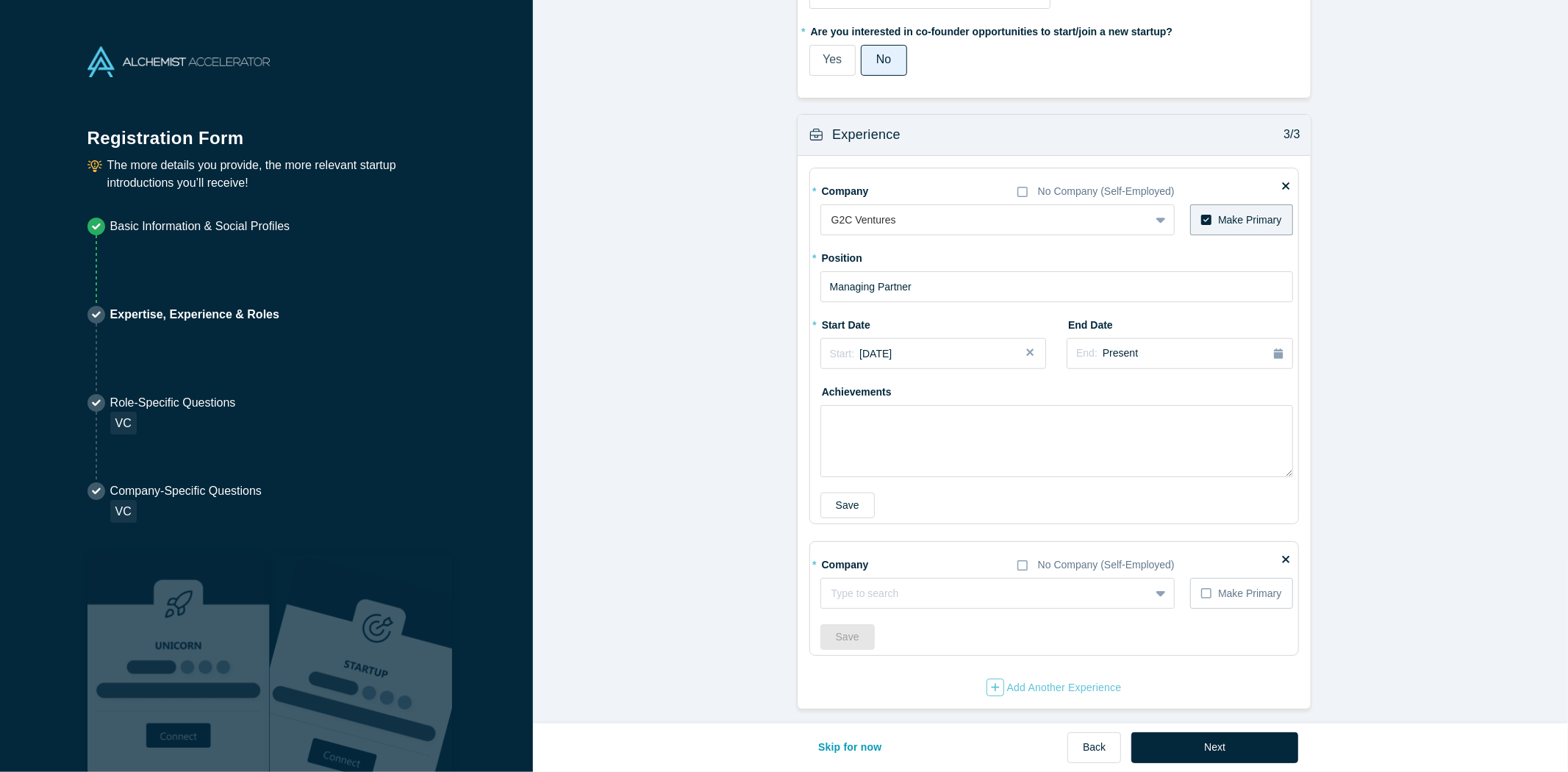
click at [1284, 554] on icon at bounding box center [1286, 559] width 7 height 11
click at [0, 0] on input "checkbox" at bounding box center [0, 0] width 0 height 0
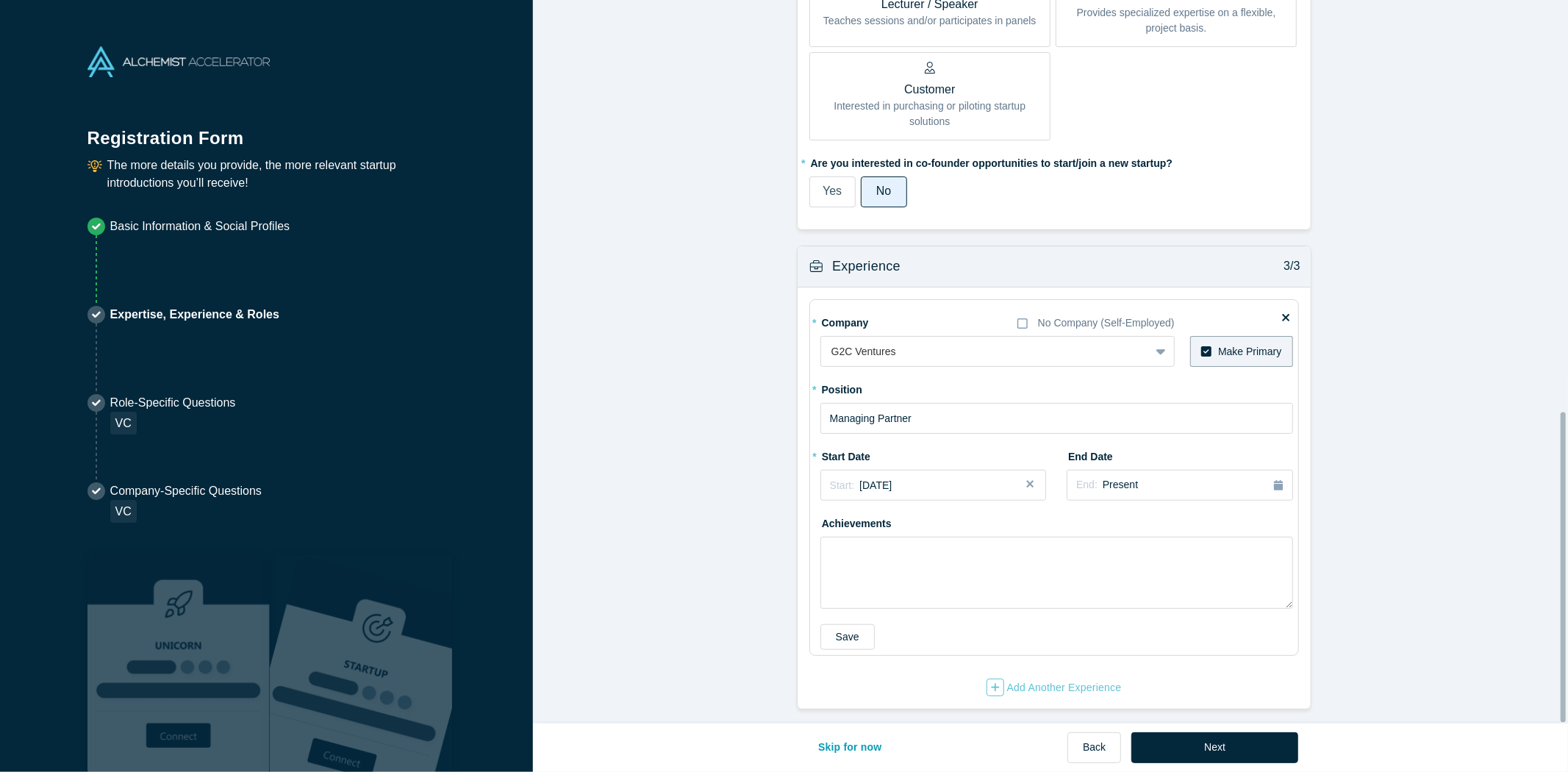
scroll to position [950, 0]
click at [1201, 751] on button "Next" at bounding box center [1215, 748] width 167 height 31
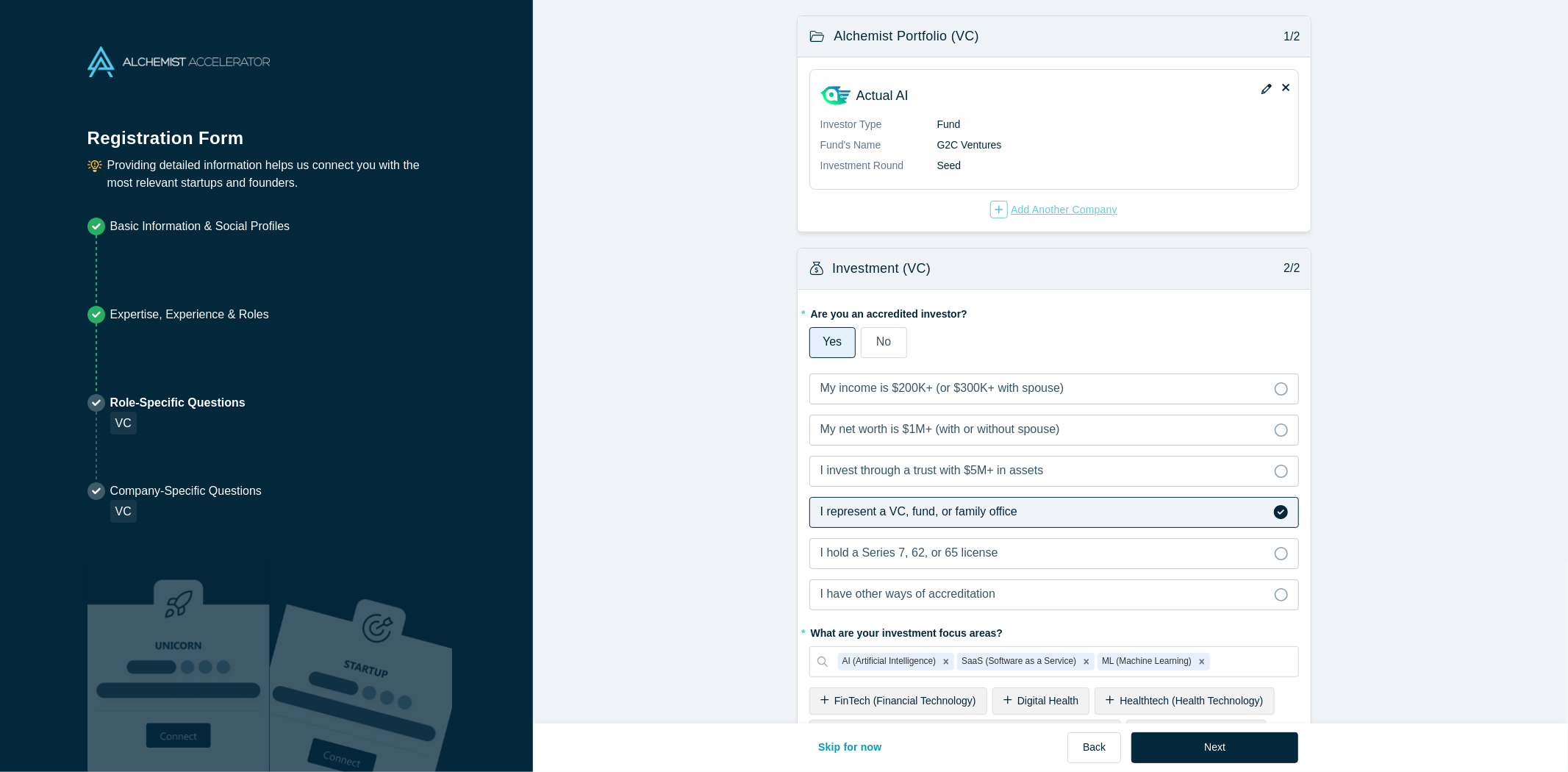
click at [1003, 214] on div "Add Another Company" at bounding box center [1054, 209] width 127 height 17
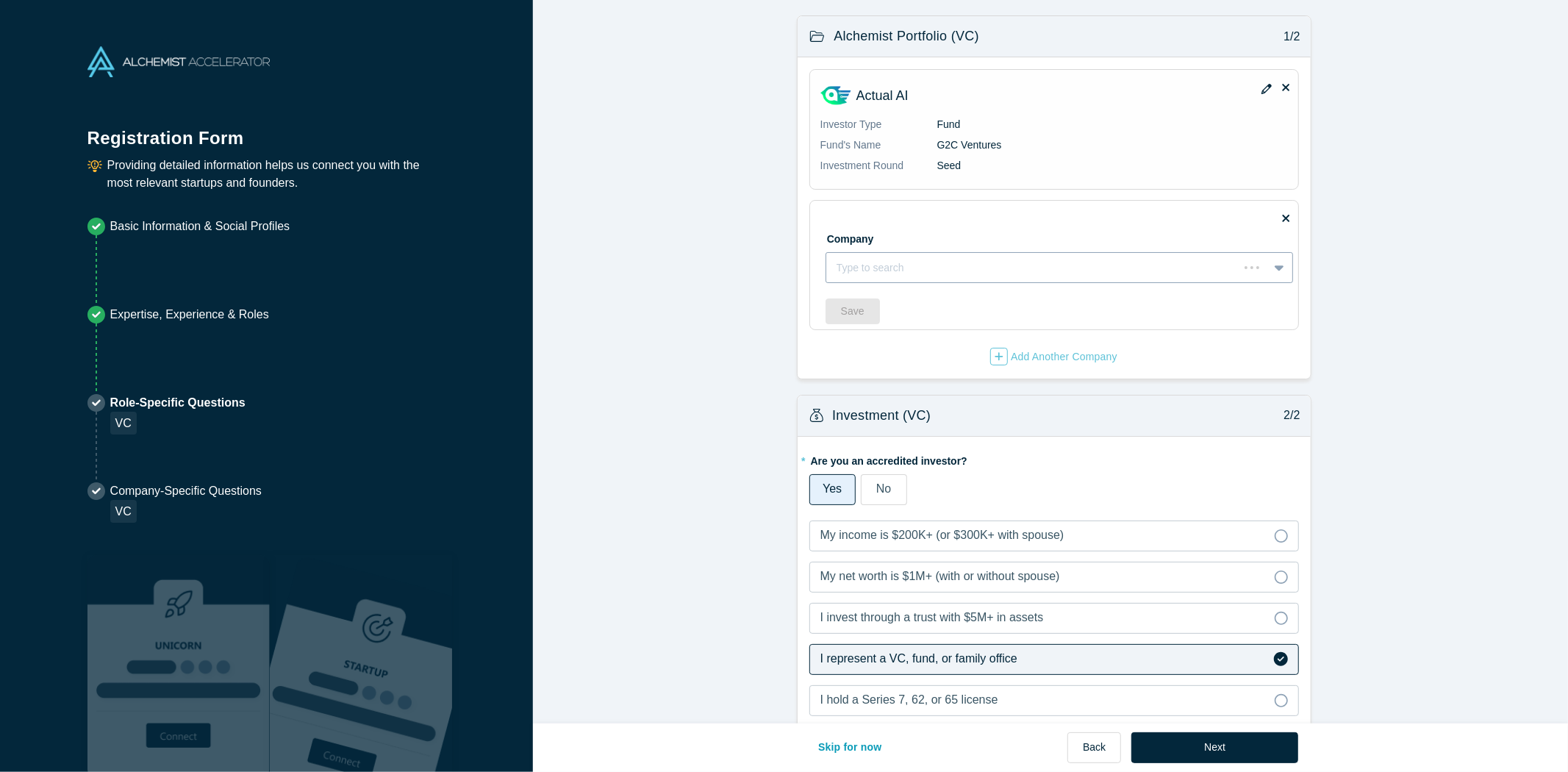
click at [1056, 280] on div "Type to search" at bounding box center [1032, 268] width 413 height 25
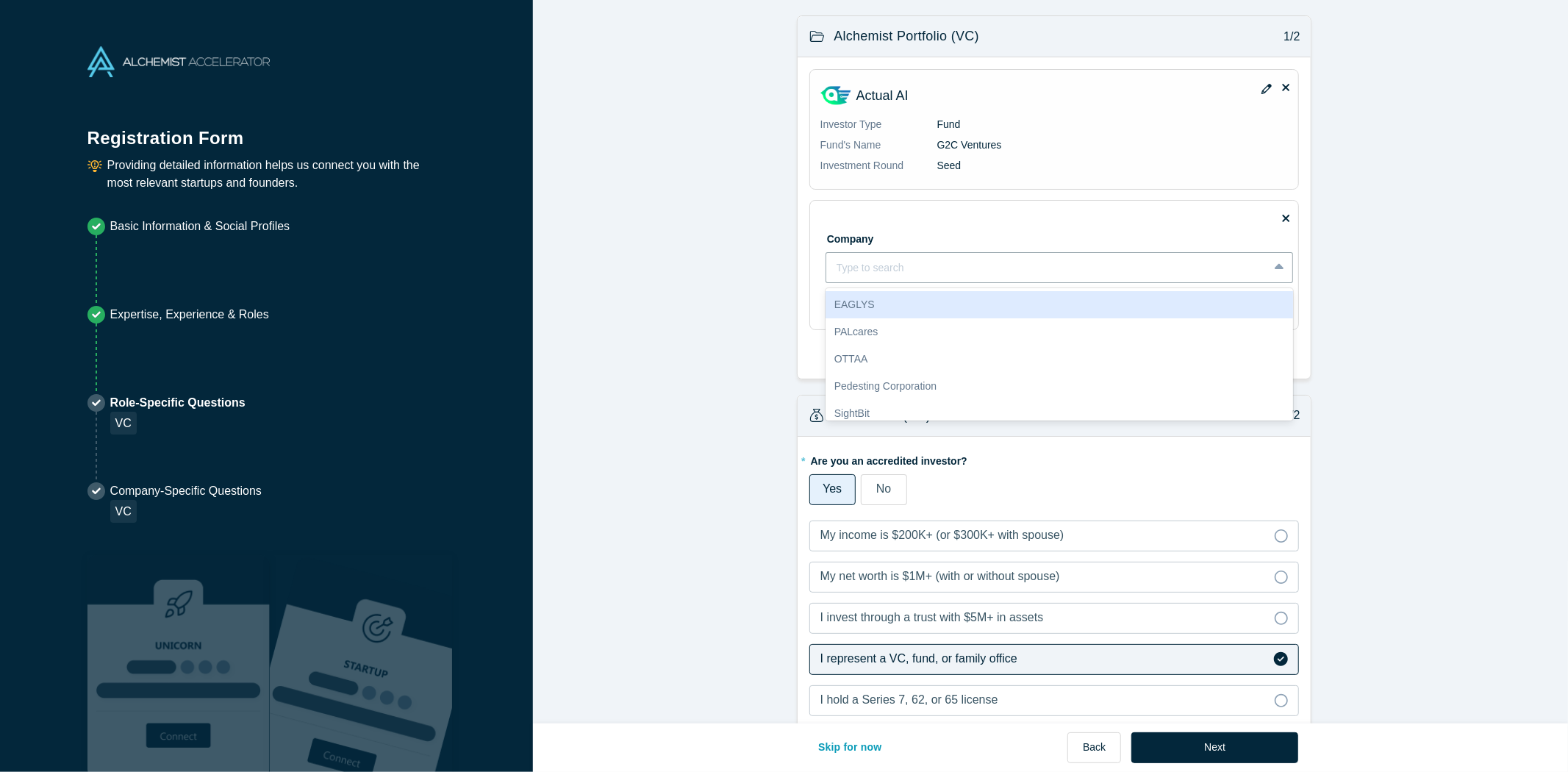
click at [1283, 224] on icon at bounding box center [1286, 217] width 7 height 11
click at [0, 0] on input "checkbox" at bounding box center [0, 0] width 0 height 0
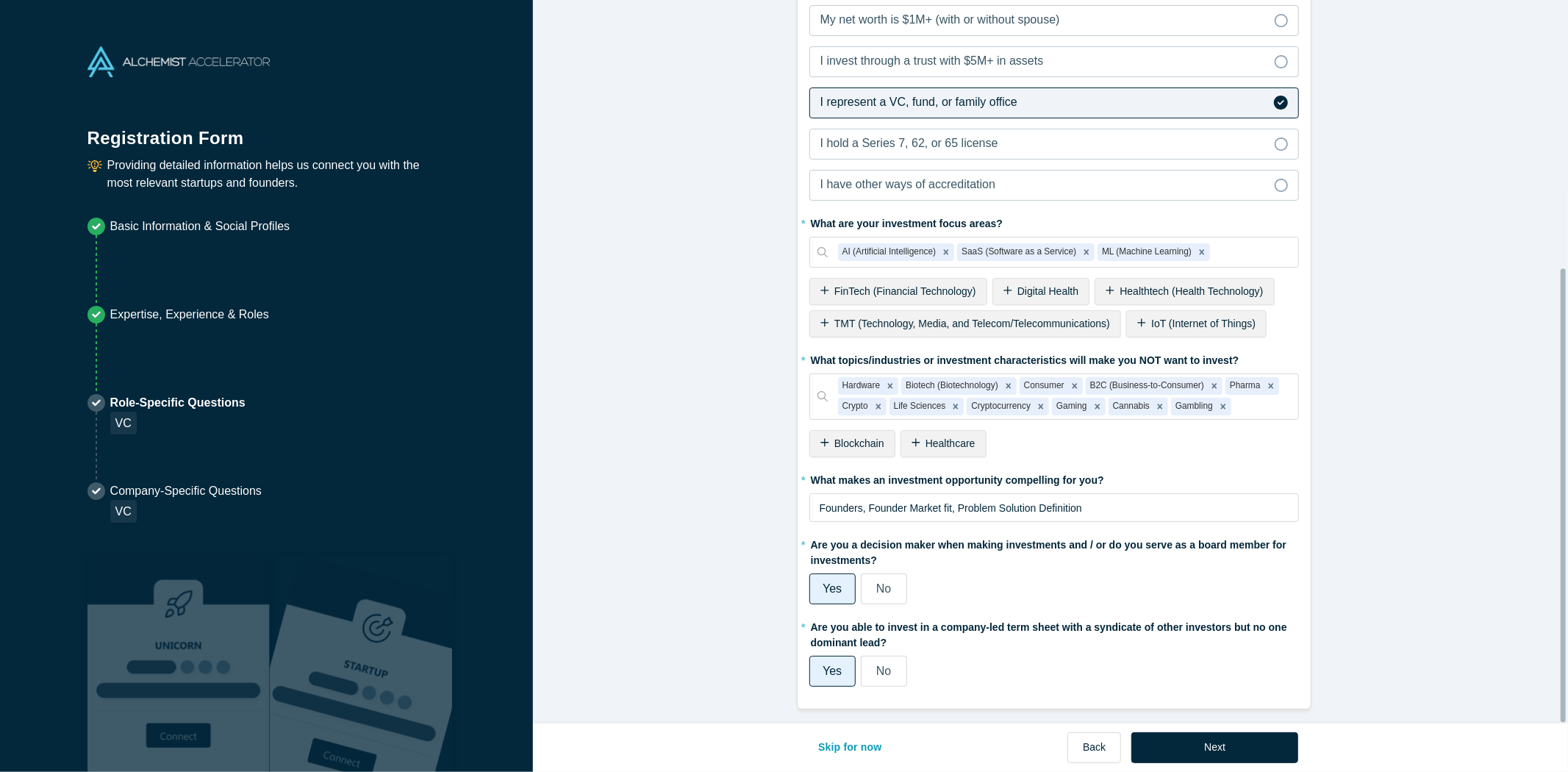
scroll to position [423, 0]
click at [1250, 756] on button "Next" at bounding box center [1215, 748] width 167 height 31
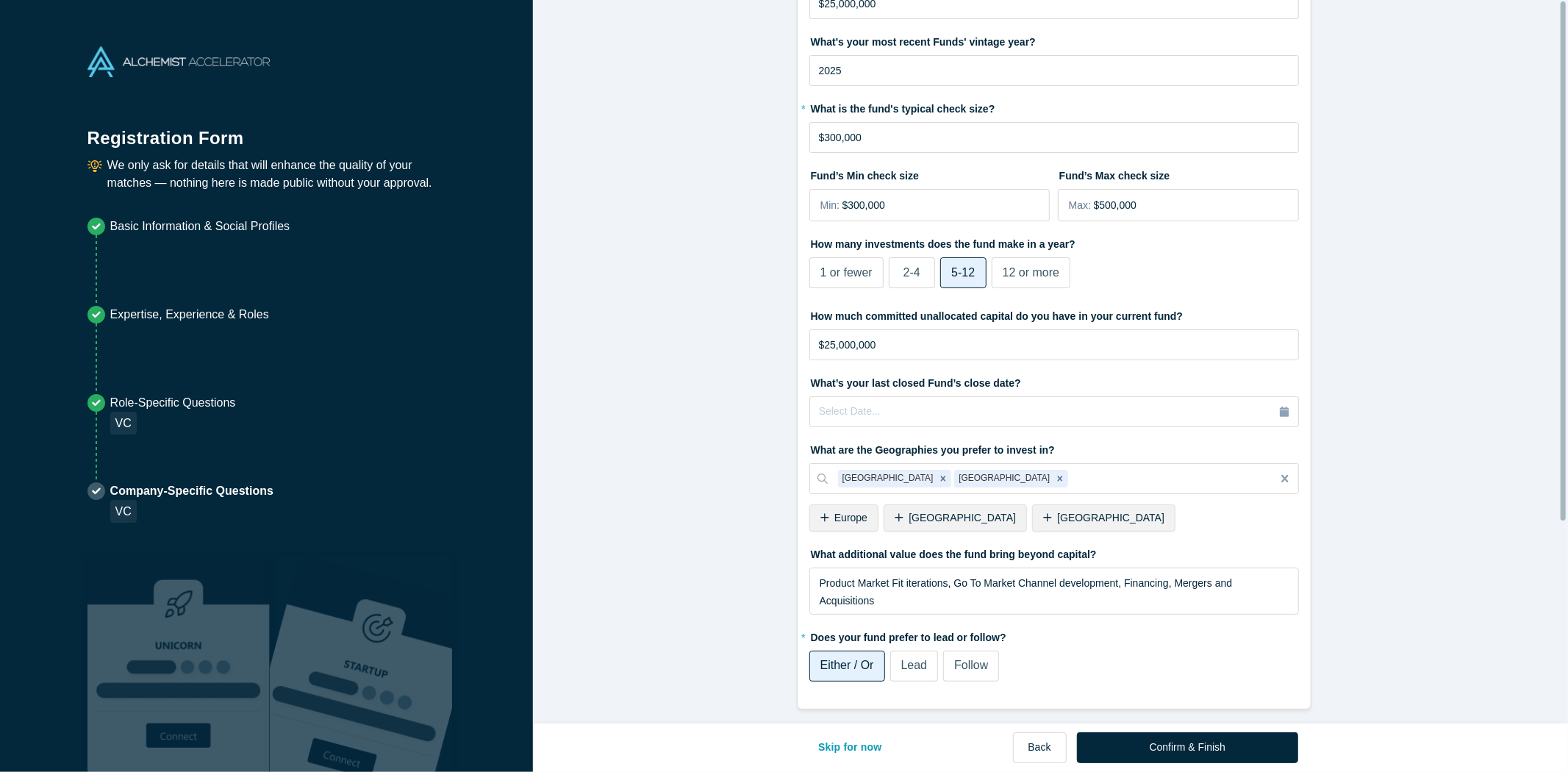
scroll to position [0, 0]
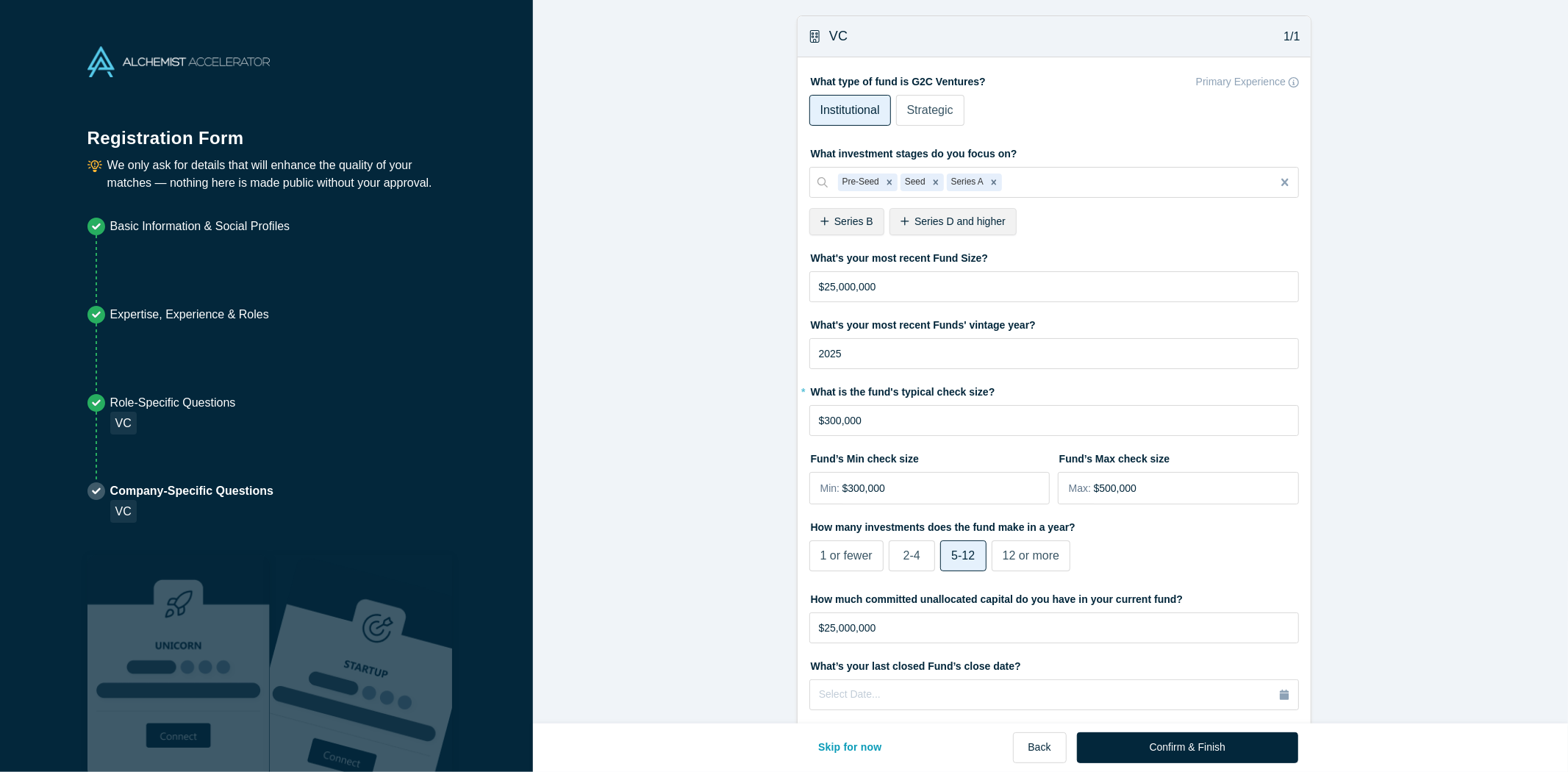
click at [932, 105] on span "Strategic" at bounding box center [930, 109] width 46 height 12
click at [0, 0] on input "Strategic" at bounding box center [0, 0] width 0 height 0
click at [828, 113] on span "Institutional" at bounding box center [850, 109] width 59 height 12
click at [0, 0] on input "Institutional" at bounding box center [0, 0] width 0 height 0
